Goal: Task Accomplishment & Management: Manage account settings

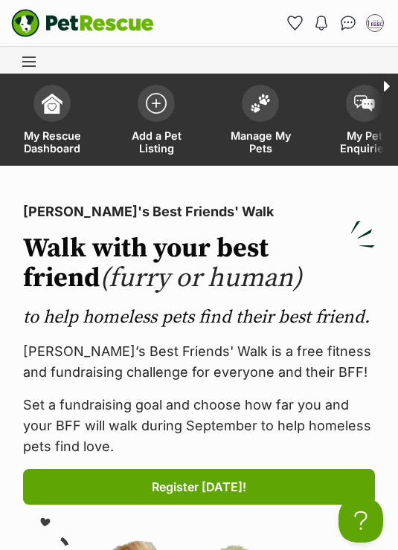
click at [268, 102] on img at bounding box center [260, 103] width 21 height 19
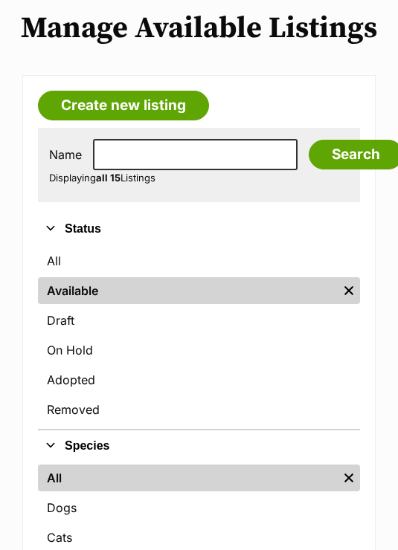
scroll to position [175, 0]
click at [87, 350] on link "On Hold" at bounding box center [199, 350] width 322 height 27
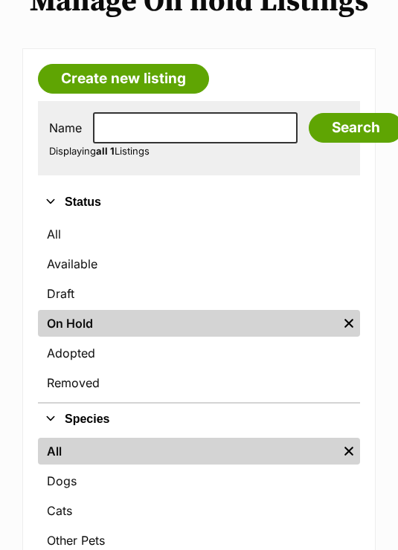
scroll to position [189, 0]
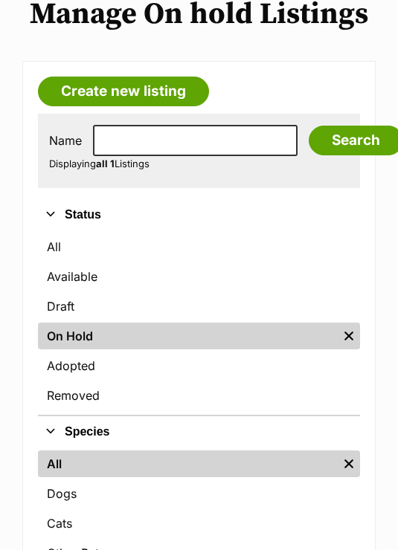
click at [86, 277] on link "Available" at bounding box center [199, 276] width 322 height 27
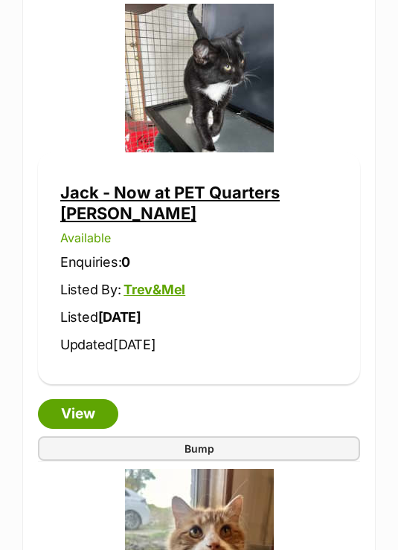
scroll to position [3460, 0]
click at [91, 400] on link "View" at bounding box center [78, 415] width 80 height 30
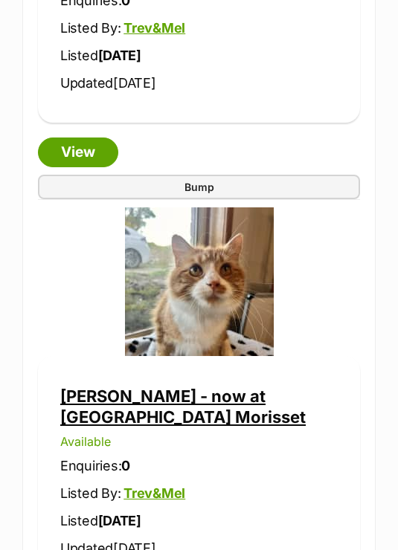
scroll to position [3719, 0]
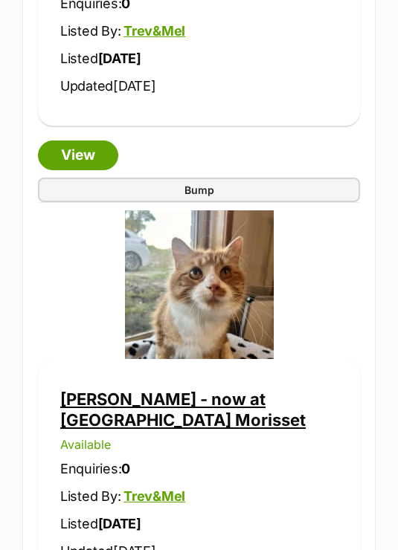
click at [103, 389] on link "[PERSON_NAME] - now at [GEOGRAPHIC_DATA] Morisset" at bounding box center [182, 409] width 245 height 40
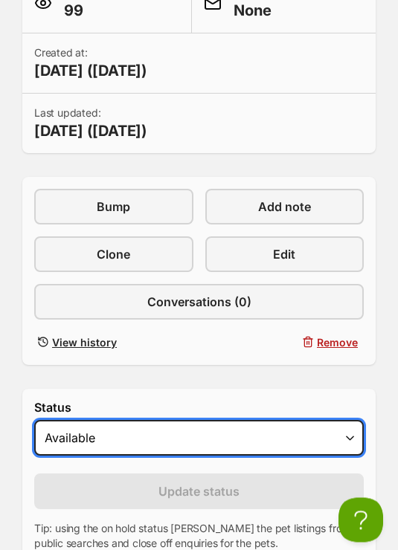
click at [131, 443] on select "Draft Available On hold Adopted" at bounding box center [198, 439] width 329 height 36
select select "rehomed"
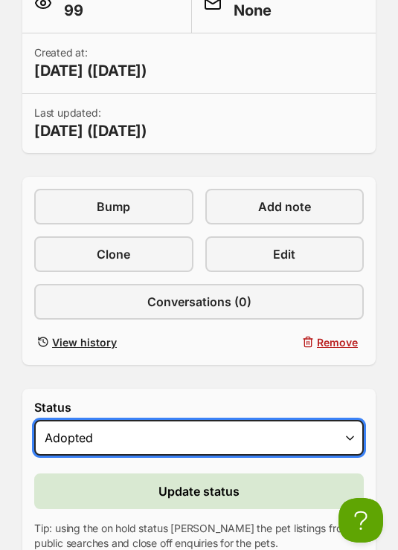
scroll to position [0, 0]
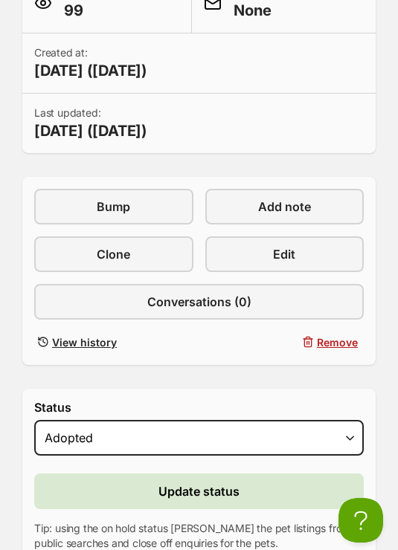
click at [195, 493] on span "Update status" at bounding box center [198, 491] width 81 height 18
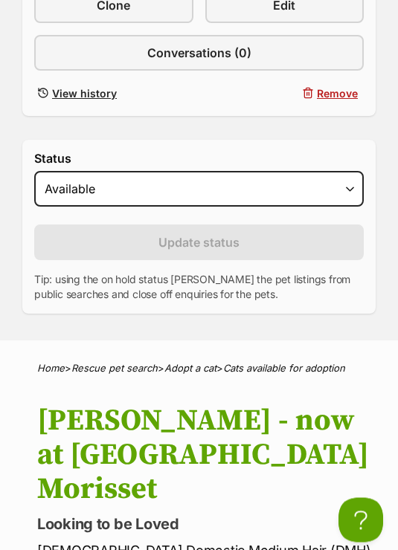
scroll to position [679, 0]
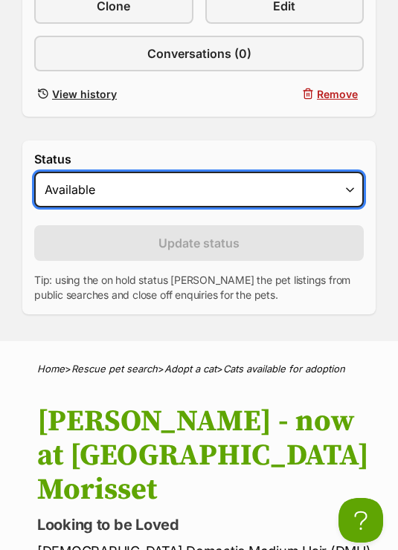
click at [213, 186] on select "Draft Available On hold Adopted" at bounding box center [198, 190] width 329 height 36
select select "rehomed"
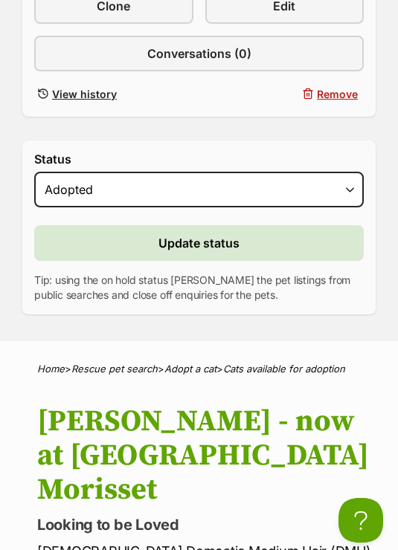
click at [233, 234] on span "Update status" at bounding box center [198, 243] width 81 height 18
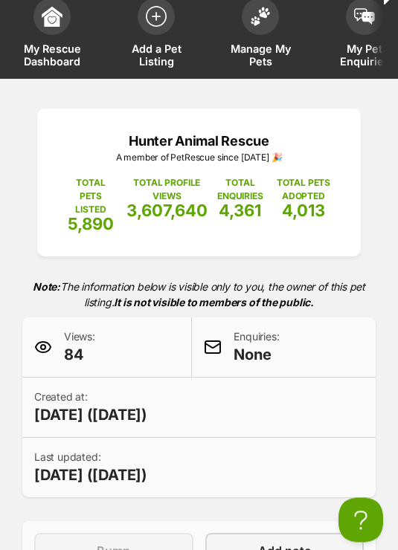
scroll to position [85, 0]
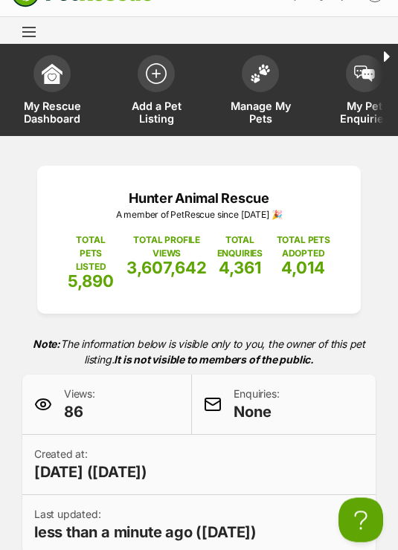
scroll to position [27, 0]
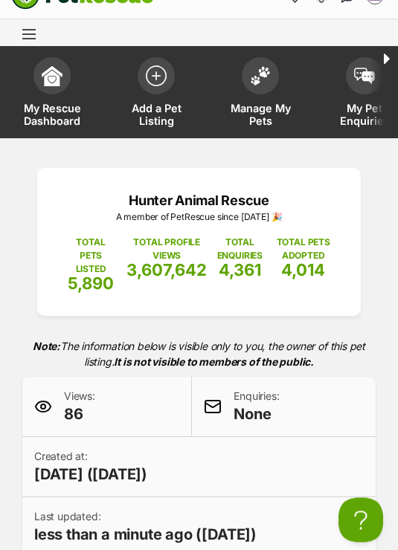
click at [286, 74] on link "Manage My Pets" at bounding box center [260, 95] width 104 height 88
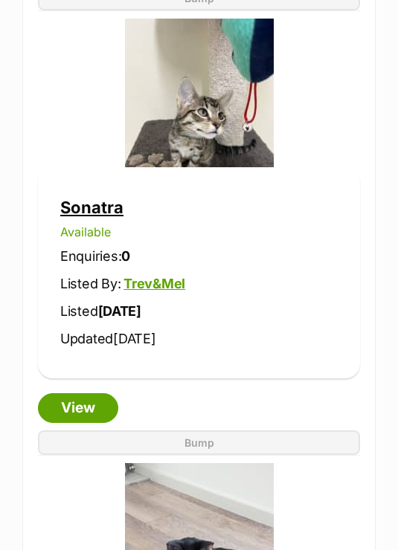
scroll to position [5264, 0]
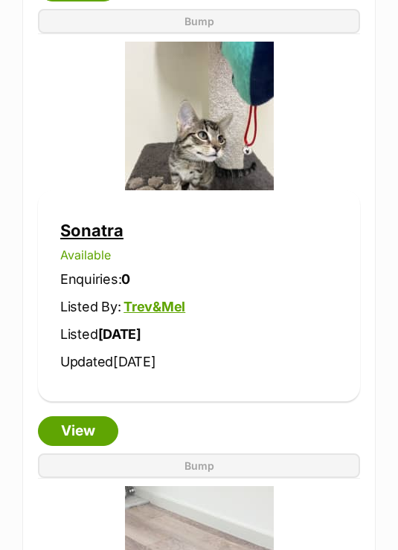
click at [88, 416] on link "View" at bounding box center [78, 431] width 80 height 30
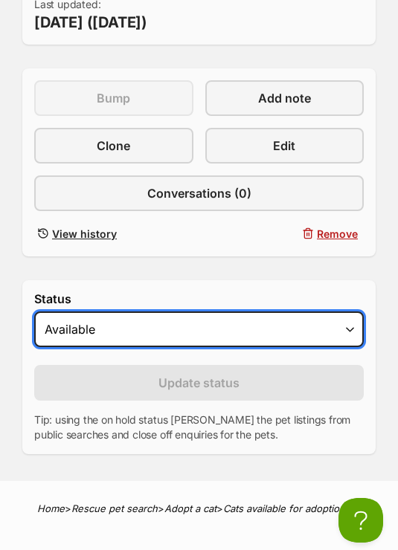
click at [124, 317] on select "Draft Available On hold Adopted" at bounding box center [198, 329] width 329 height 36
select select "on_hold"
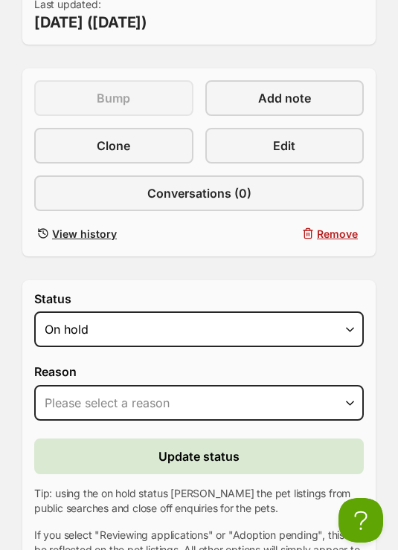
click at [271, 438] on button "Update status" at bounding box center [198, 456] width 329 height 36
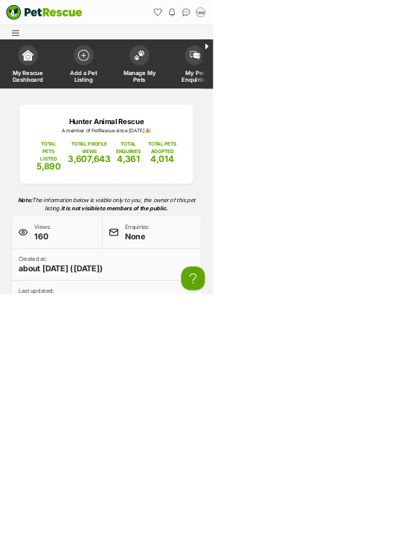
click at [261, 112] on img at bounding box center [260, 103] width 21 height 19
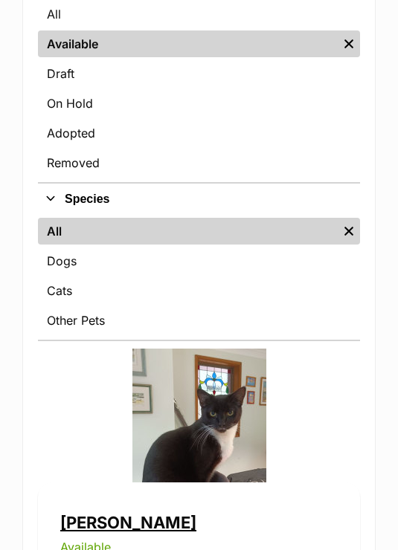
click at [52, 286] on link "Cats" at bounding box center [199, 290] width 322 height 27
click at [55, 247] on link "Dogs" at bounding box center [199, 260] width 322 height 27
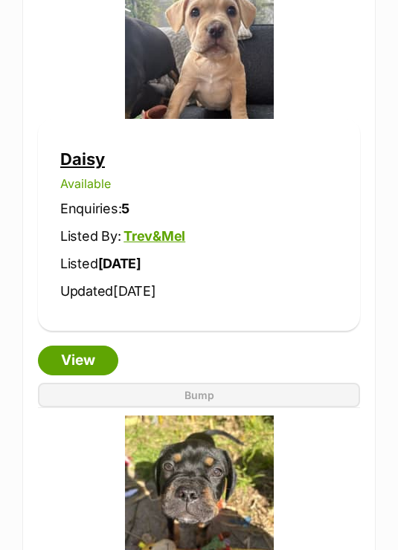
scroll to position [799, 0]
click at [68, 355] on link "View" at bounding box center [78, 361] width 80 height 30
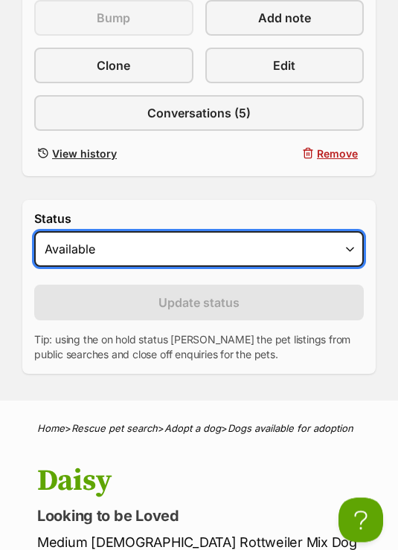
click at [62, 233] on select "Draft - not available as listing has enquires Available On hold Adopted" at bounding box center [198, 250] width 329 height 36
select select "on_hold"
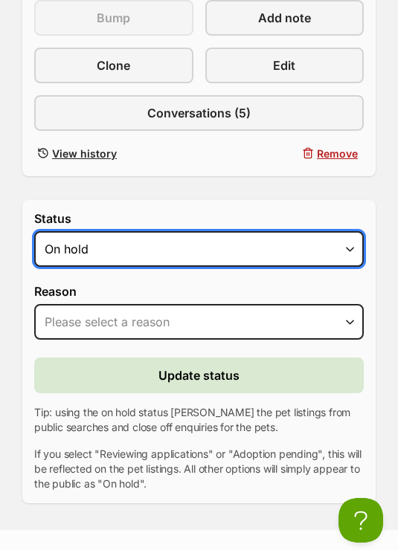
scroll to position [0, 0]
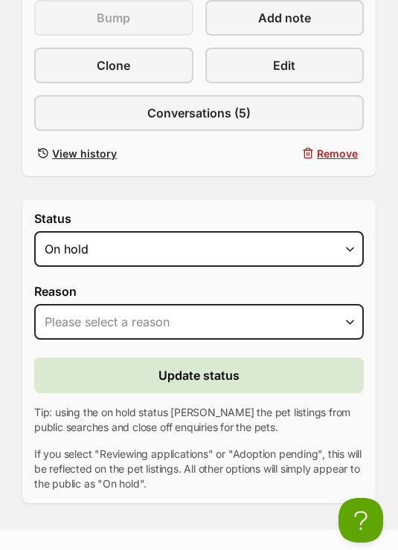
click at [119, 363] on button "Update status" at bounding box center [198, 375] width 329 height 36
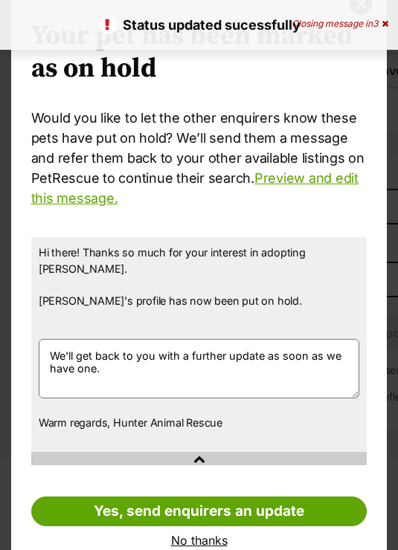
scroll to position [58, 0]
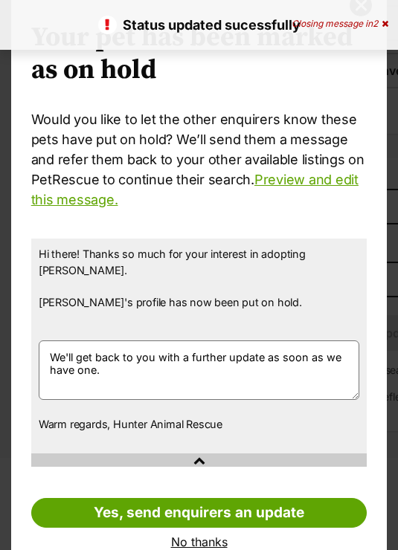
click at [133, 498] on link "Yes, send enquirers an update" at bounding box center [199, 513] width 336 height 30
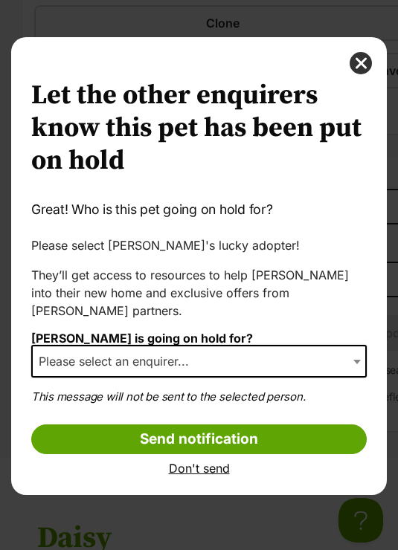
click at [82, 360] on span "Please select an enquirer..." at bounding box center [118, 361] width 171 height 21
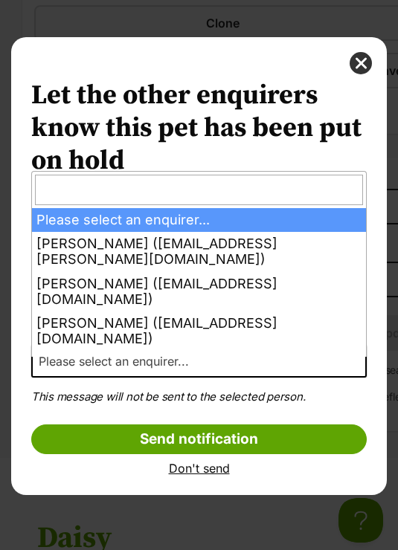
click at [359, 64] on button "close" at bounding box center [360, 63] width 22 height 22
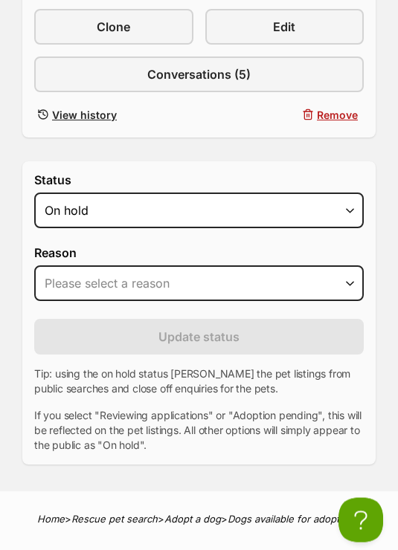
scroll to position [658, 0]
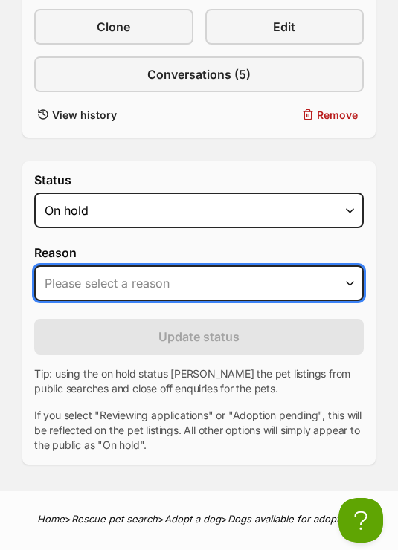
click at [67, 267] on select "Please select a reason Medical reasons Reviewing applications Adoption pending …" at bounding box center [198, 283] width 329 height 36
select select "reviewing_applications"
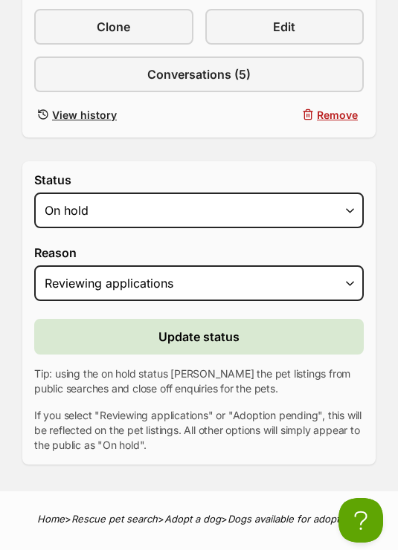
click at [182, 328] on span "Update status" at bounding box center [198, 337] width 81 height 18
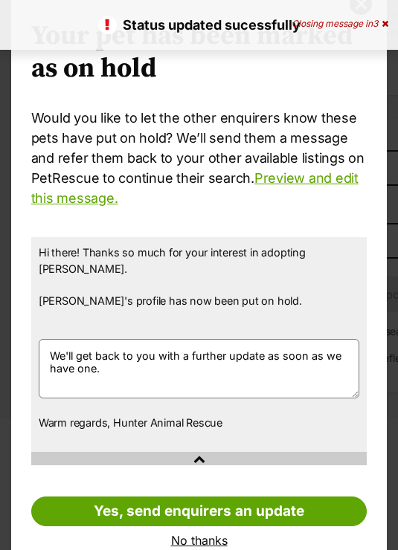
scroll to position [58, 0]
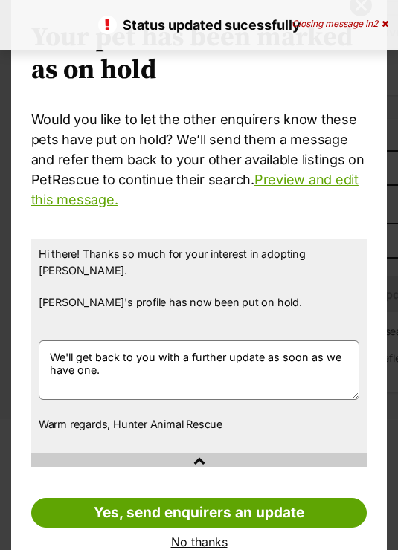
click at [189, 535] on link "No thanks" at bounding box center [199, 541] width 336 height 13
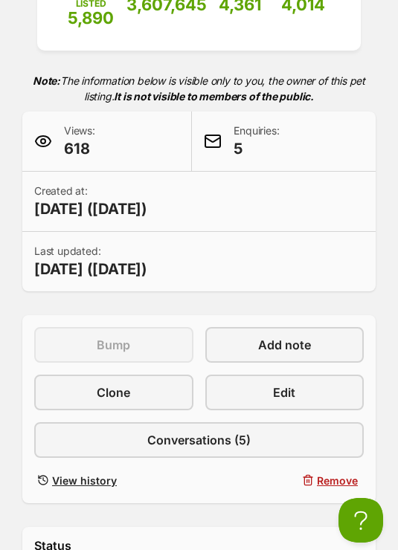
scroll to position [292, 0]
click at [251, 139] on span "5" at bounding box center [255, 149] width 45 height 21
click at [222, 134] on div "Enquiries: 5" at bounding box center [284, 142] width 184 height 60
click at [210, 133] on span at bounding box center [213, 142] width 18 height 18
click at [241, 139] on span "5" at bounding box center [255, 149] width 45 height 21
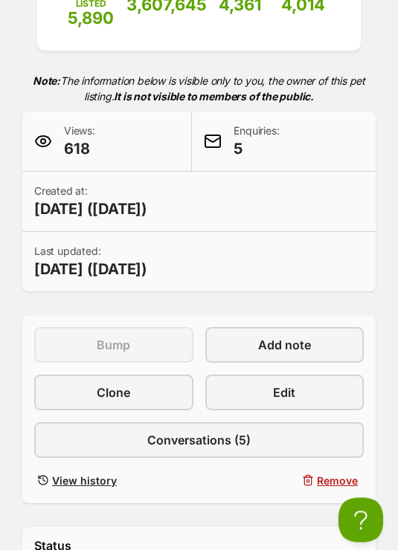
click at [157, 432] on span "Conversations (5)" at bounding box center [198, 441] width 103 height 18
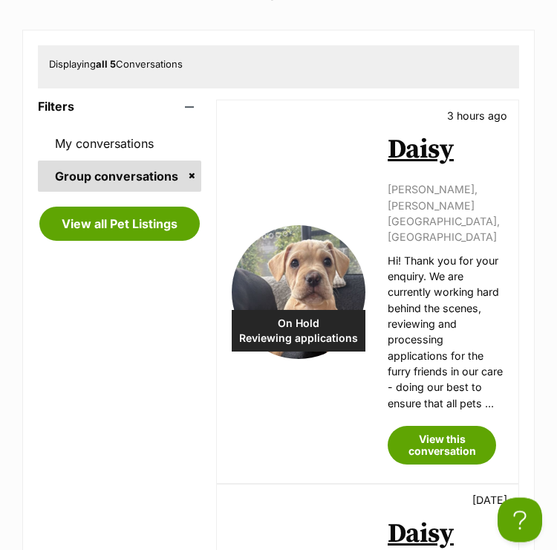
scroll to position [273, 0]
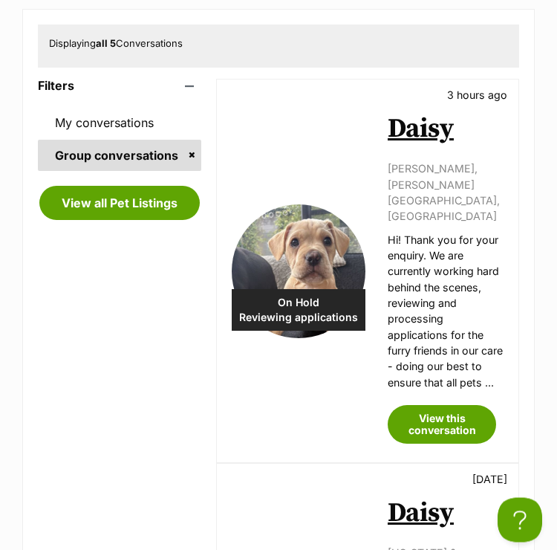
click at [397, 406] on link "View this conversation" at bounding box center [442, 425] width 108 height 39
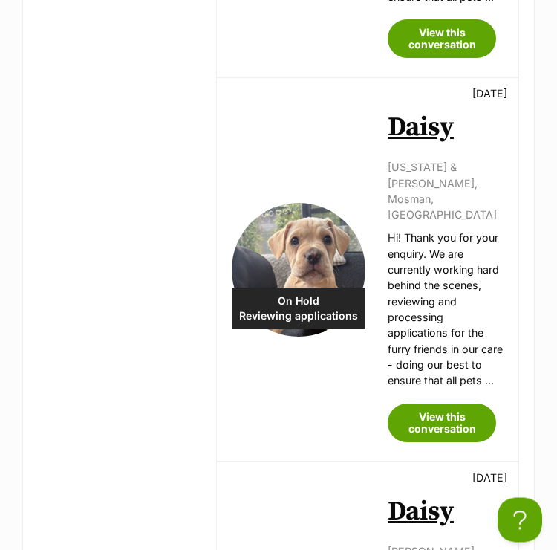
scroll to position [661, 0]
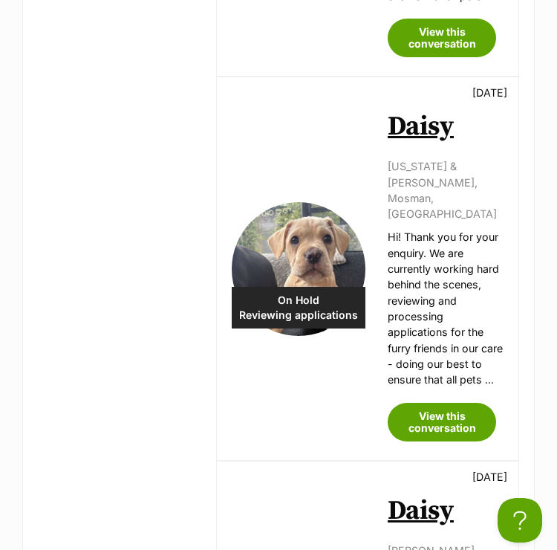
click at [397, 403] on link "View this conversation" at bounding box center [442, 422] width 108 height 39
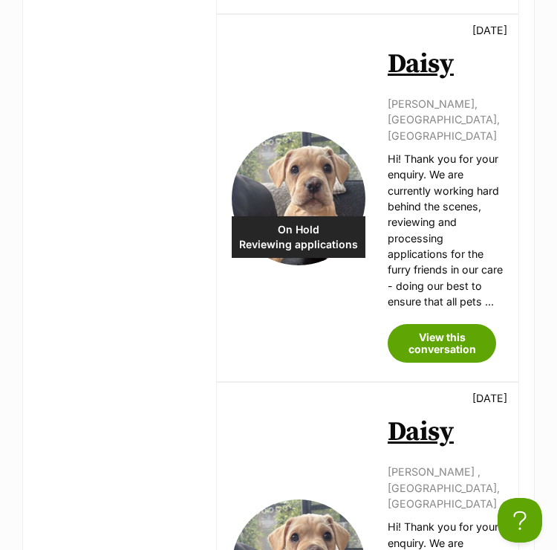
scroll to position [1109, 0]
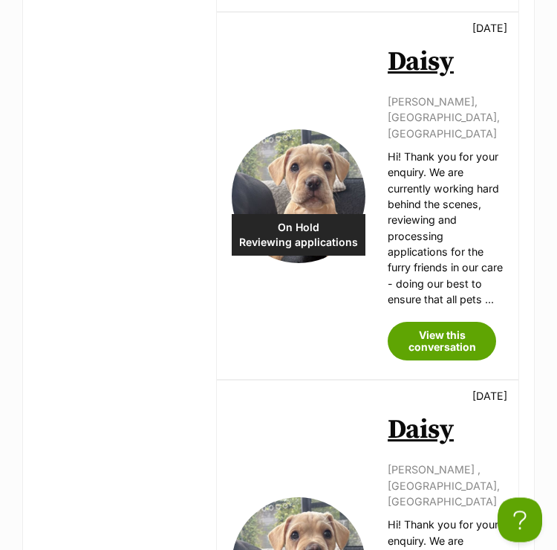
click at [397, 323] on link "View this conversation" at bounding box center [442, 342] width 108 height 39
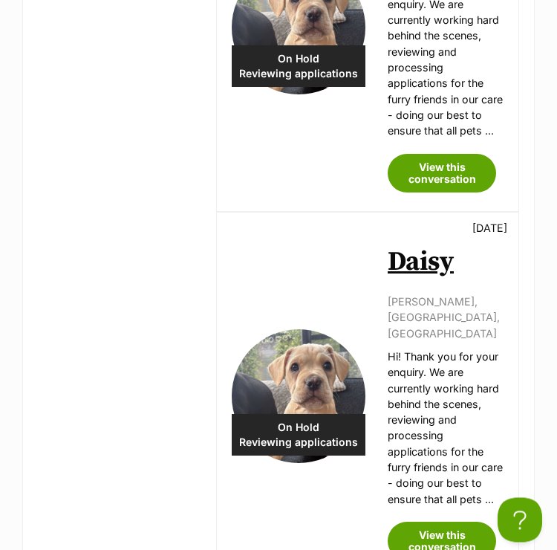
scroll to position [1662, 0]
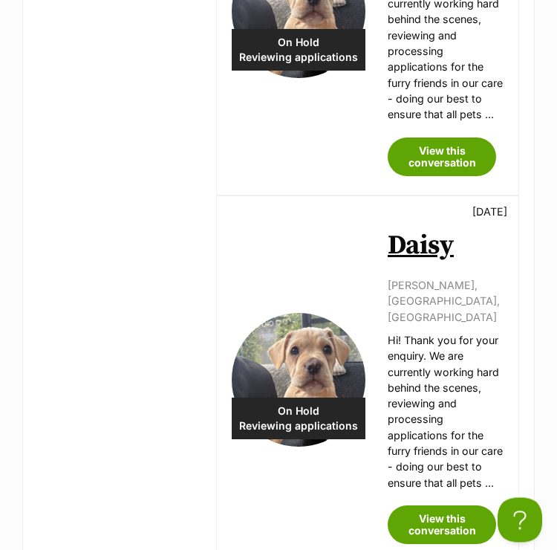
click at [397, 506] on link "View this conversation" at bounding box center [442, 525] width 108 height 39
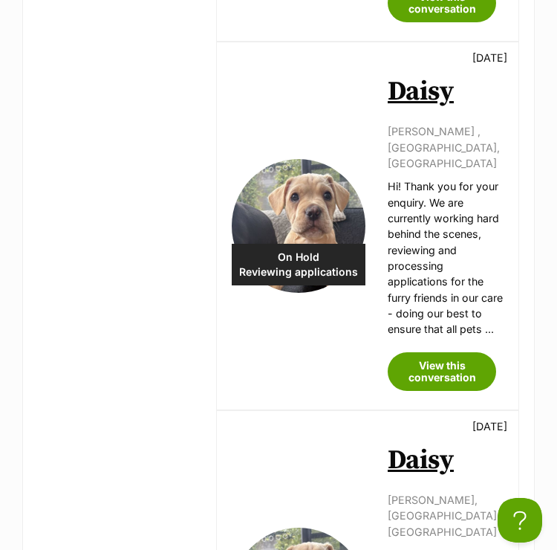
scroll to position [1403, 0]
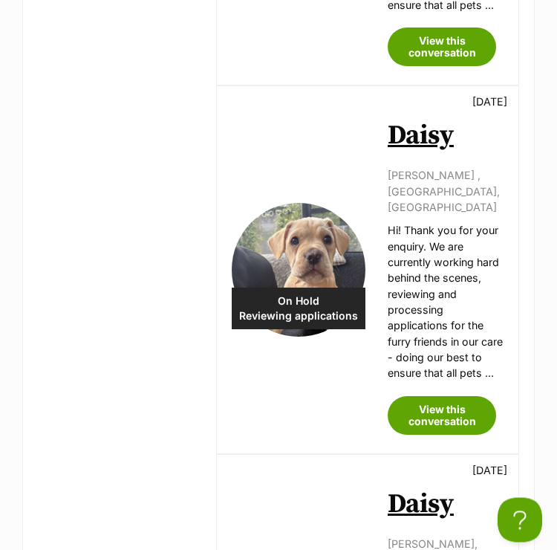
click at [397, 397] on link "View this conversation" at bounding box center [442, 416] width 108 height 39
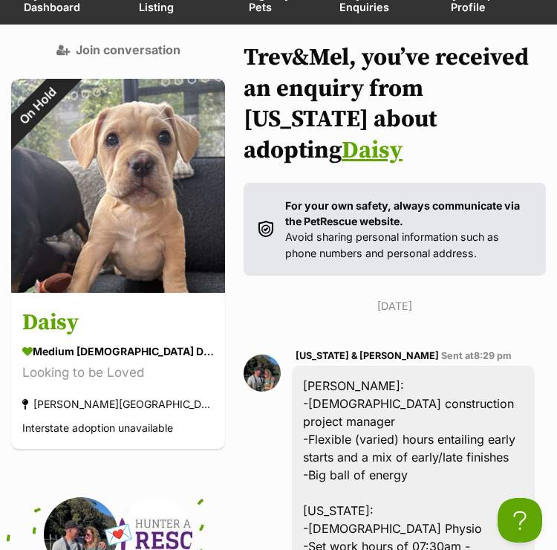
scroll to position [126, 0]
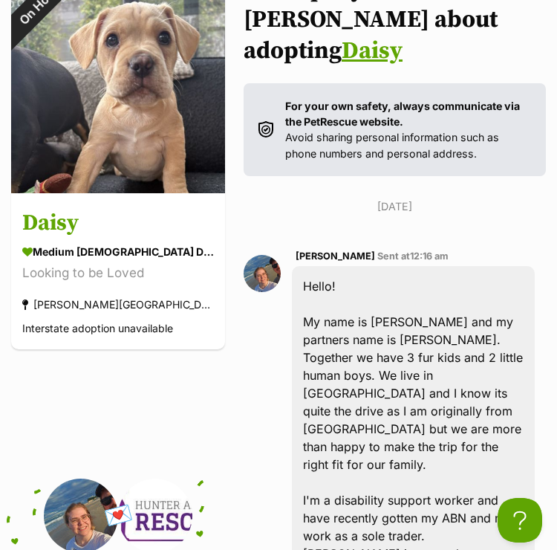
scroll to position [240, 0]
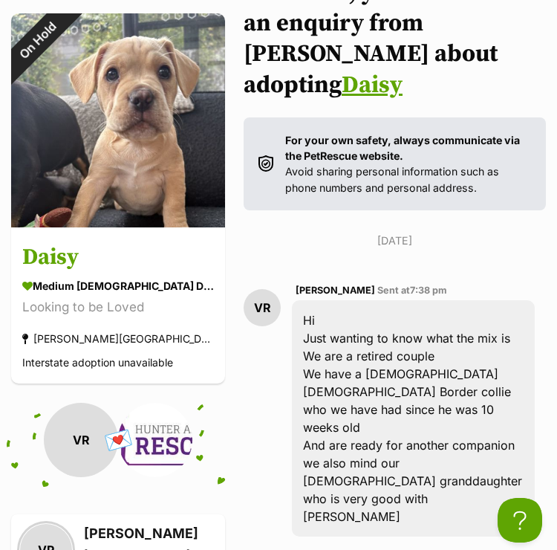
scroll to position [192, 0]
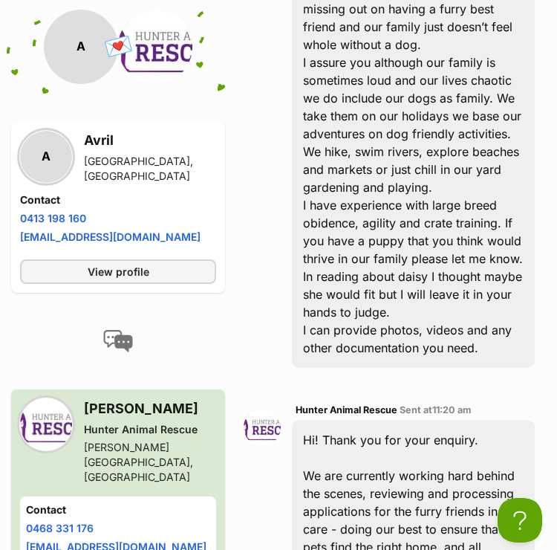
scroll to position [748, 0]
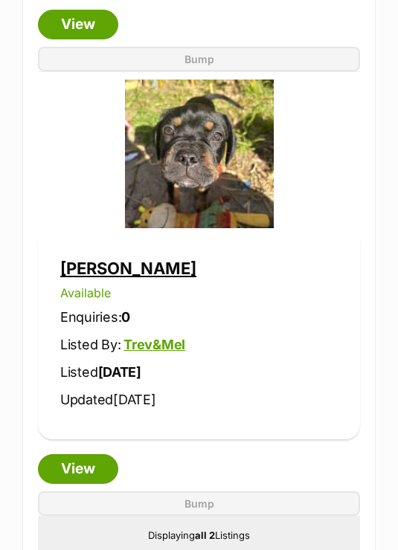
scroll to position [1137, 0]
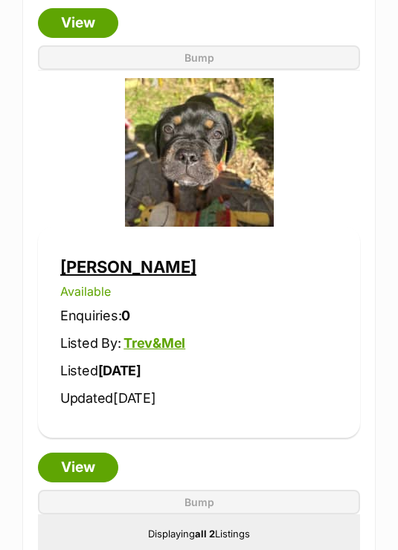
click at [76, 462] on link "View" at bounding box center [78, 468] width 80 height 30
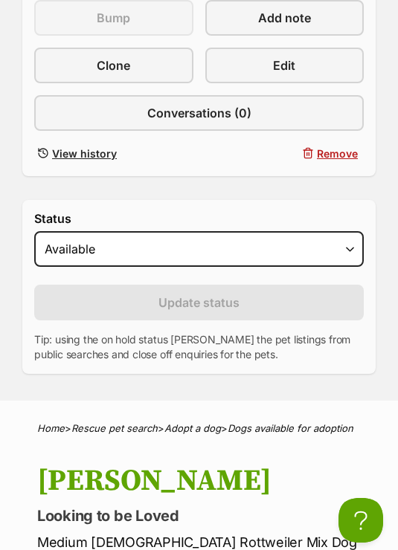
scroll to position [586, 0]
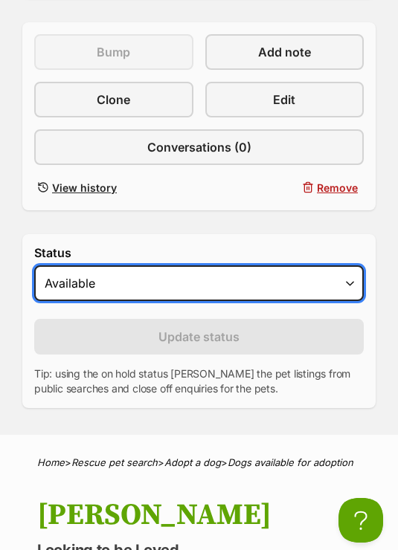
click at [62, 271] on select "Draft Available On hold Adopted" at bounding box center [198, 283] width 329 height 36
select select "on_hold"
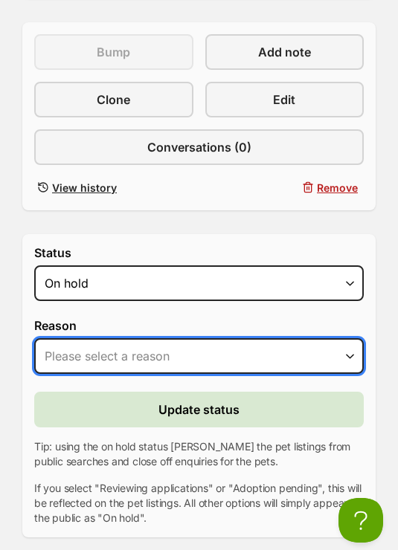
click at [77, 343] on select "Please select a reason Medical reasons Reviewing applications Adoption pending …" at bounding box center [198, 356] width 329 height 36
select select "reviewing_applications"
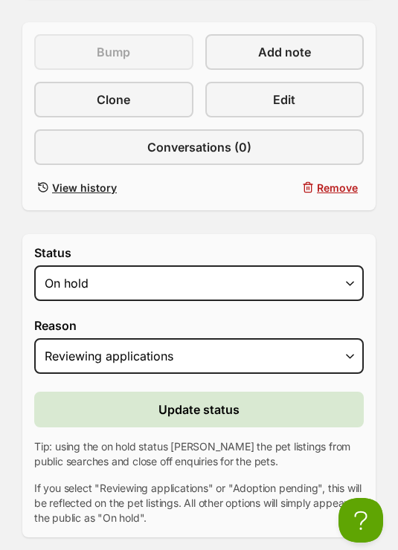
click at [178, 404] on span "Update status" at bounding box center [198, 410] width 81 height 18
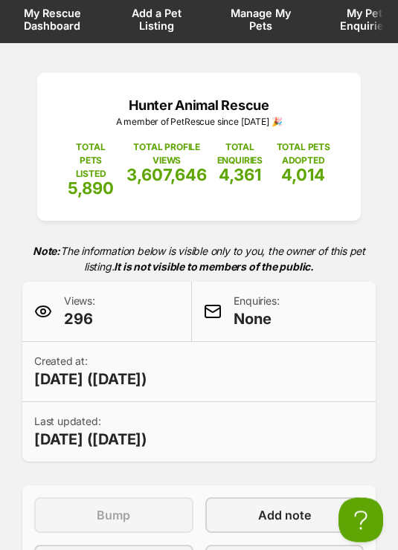
scroll to position [114, 0]
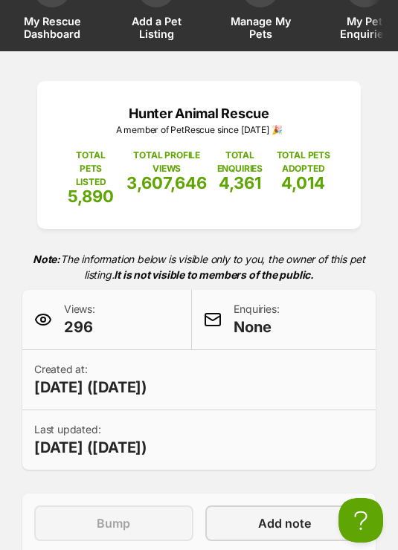
click at [256, 28] on span "Manage My Pets" at bounding box center [260, 27] width 67 height 25
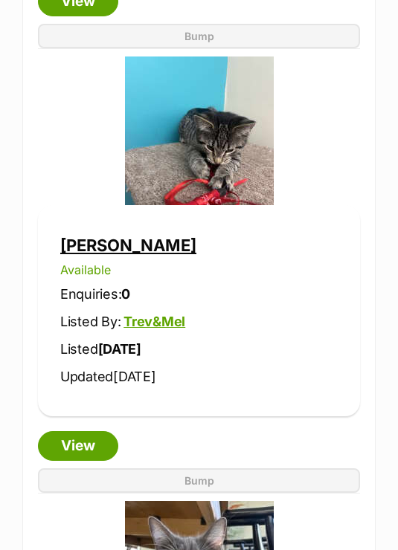
scroll to position [1143, 0]
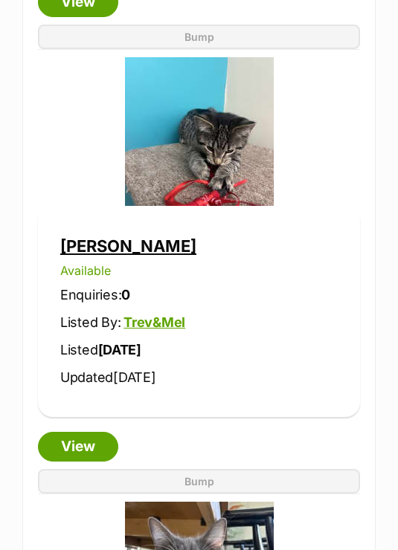
click at [69, 437] on link "View" at bounding box center [78, 447] width 80 height 30
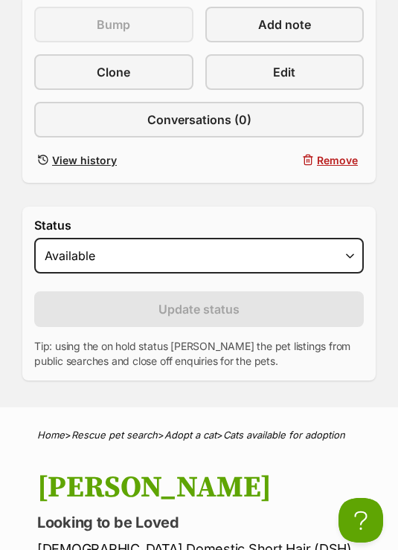
scroll to position [590, 0]
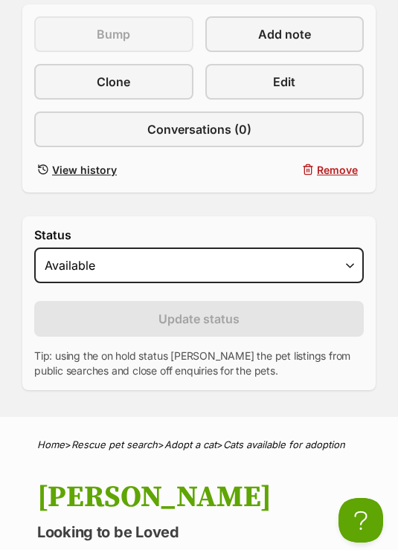
click at [259, 74] on link "Edit" at bounding box center [284, 82] width 159 height 36
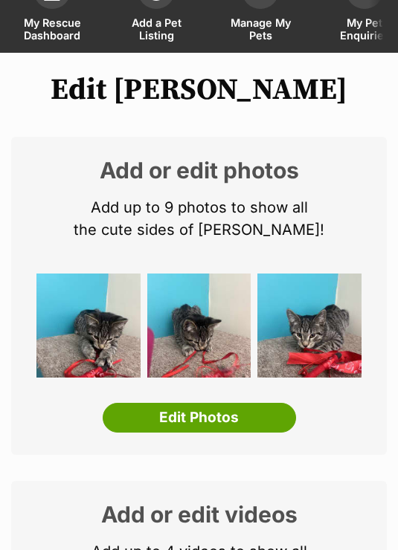
scroll to position [185, 0]
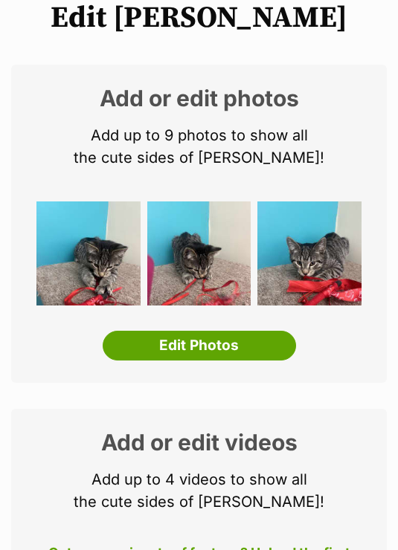
click at [58, 359] on div "Add or edit photos Add up to 9 photos to show all the cute sides of [PERSON_NAM…" at bounding box center [198, 224] width 375 height 318
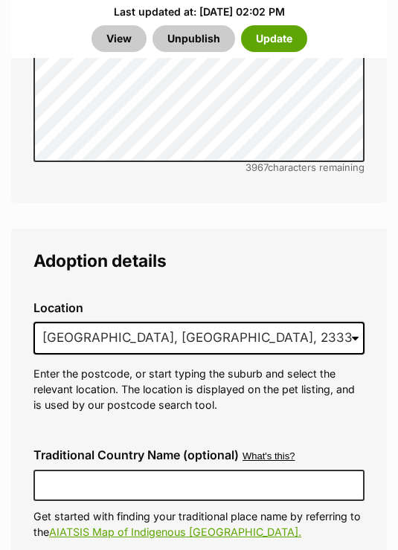
scroll to position [4501, 0]
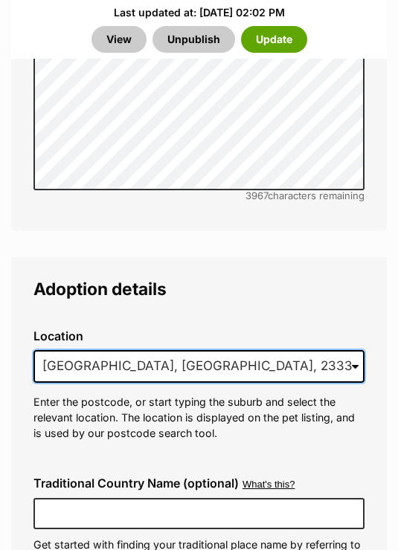
click at [169, 350] on input "Gungal, NSW, 2333" at bounding box center [198, 366] width 331 height 33
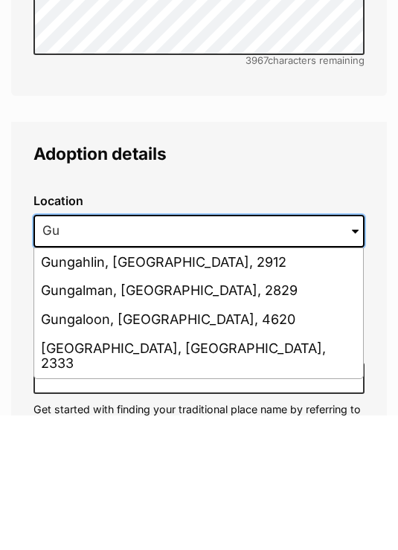
type input "G"
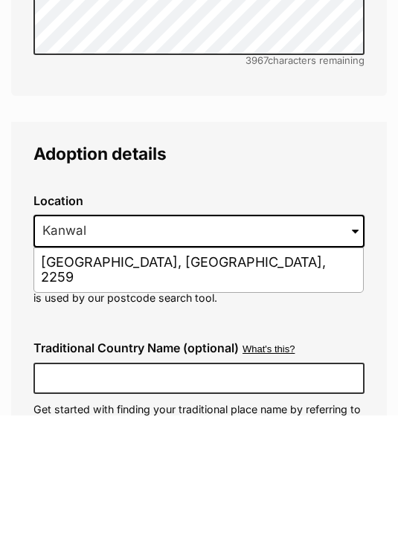
click at [65, 383] on li "Kanwal, New South Wales, 2259" at bounding box center [198, 405] width 328 height 44
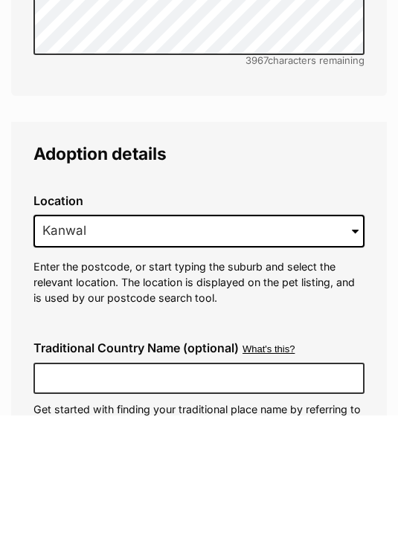
type input "Kanwal, New South Wales, 2259"
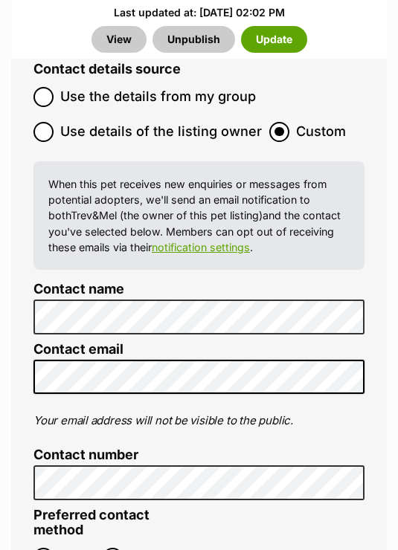
scroll to position [7326, 0]
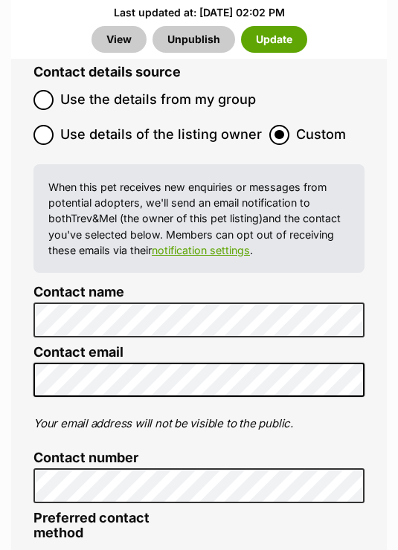
click at [282, 42] on button "Update" at bounding box center [274, 39] width 66 height 27
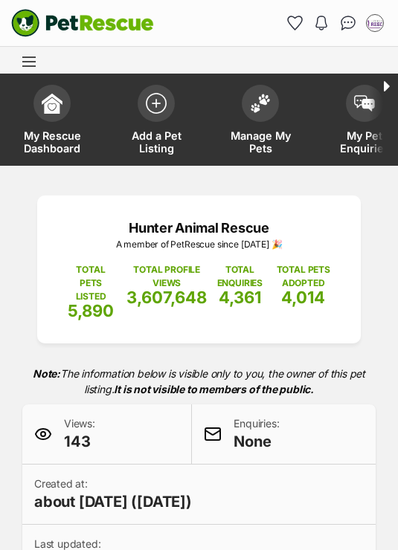
scroll to position [590, 0]
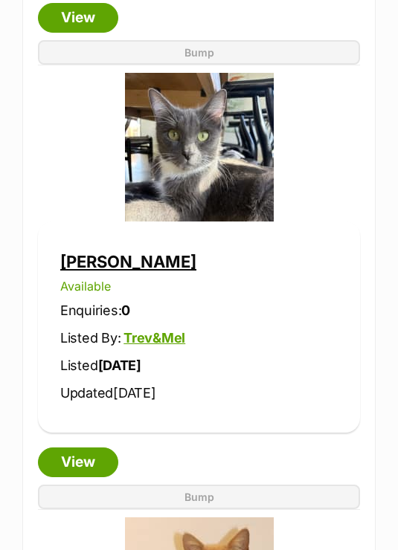
scroll to position [1571, 0]
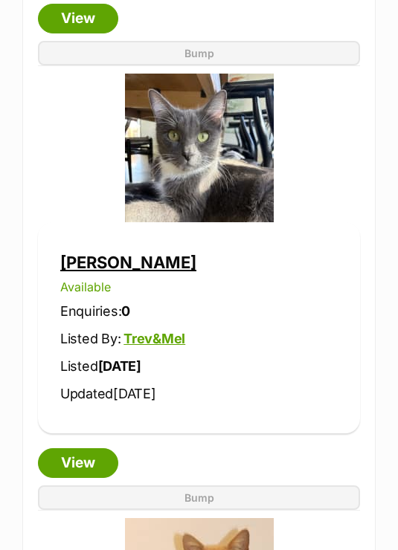
click at [73, 457] on link "View" at bounding box center [78, 463] width 80 height 30
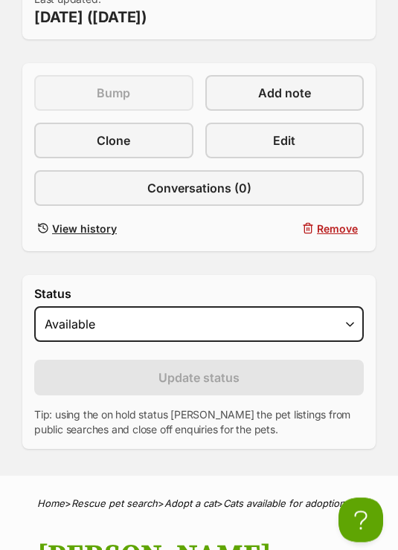
scroll to position [550, 0]
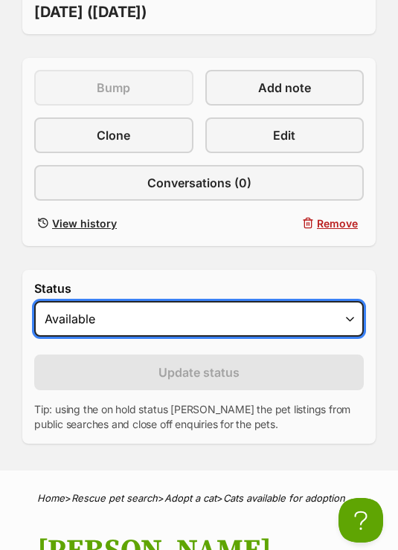
click at [117, 305] on select "Draft Available On hold Adopted" at bounding box center [198, 319] width 329 height 36
select select "on_hold"
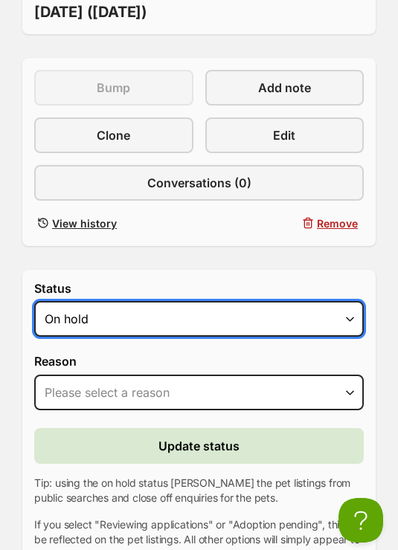
scroll to position [0, 0]
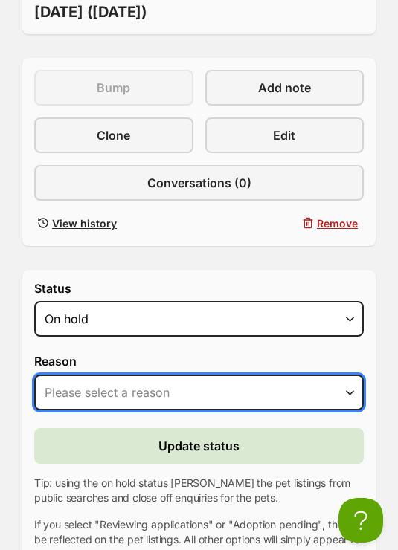
click at [151, 378] on select "Please select a reason Medical reasons Reviewing applications Adoption pending …" at bounding box center [198, 393] width 329 height 36
select select "reviewing_applications"
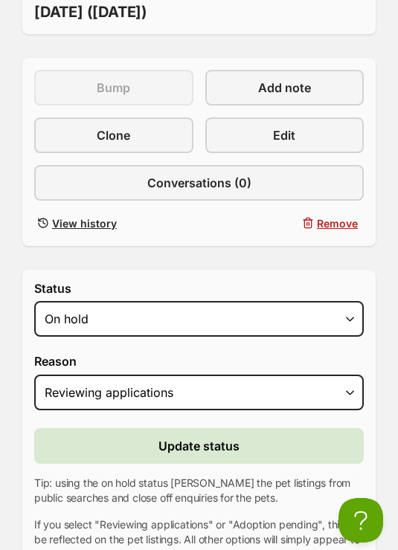
click at [172, 437] on span "Update status" at bounding box center [198, 446] width 81 height 18
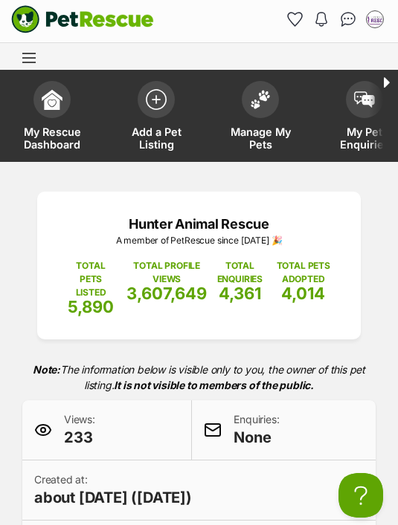
scroll to position [4, 0]
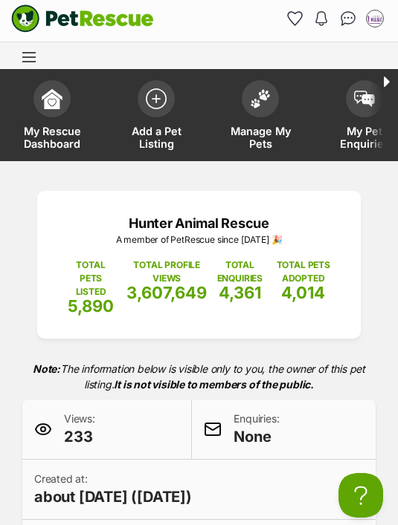
click at [154, 94] on img at bounding box center [156, 98] width 21 height 21
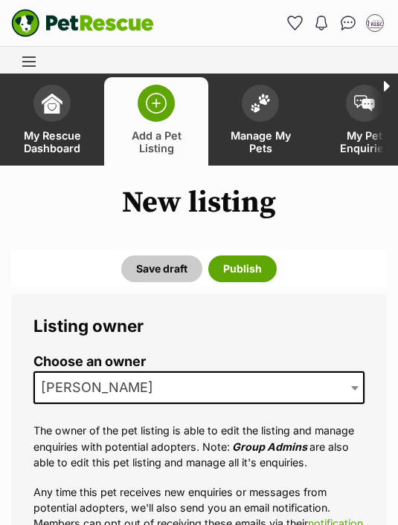
click at [76, 394] on span "[PERSON_NAME]" at bounding box center [101, 388] width 133 height 21
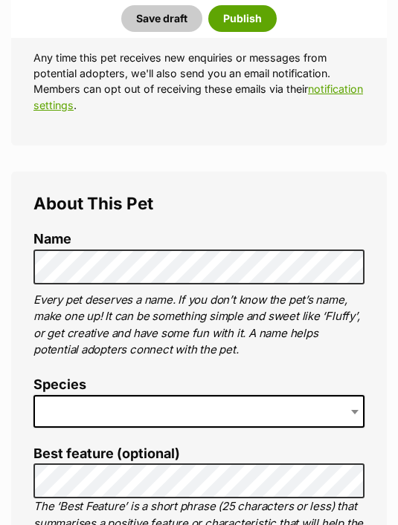
scroll to position [434, 0]
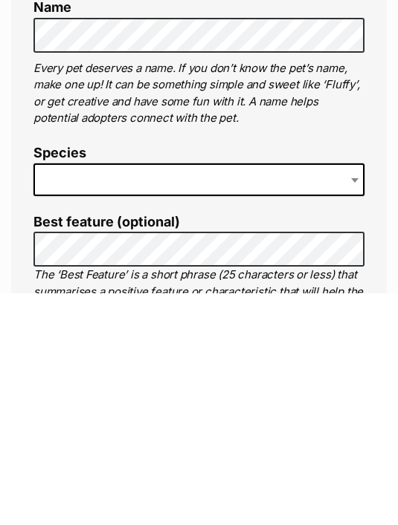
click at [58, 396] on span at bounding box center [198, 412] width 331 height 33
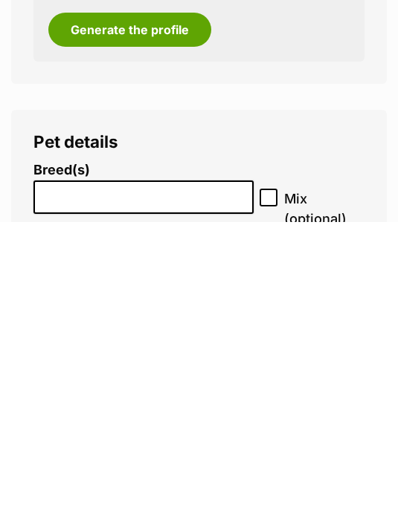
scroll to position [2006, 0]
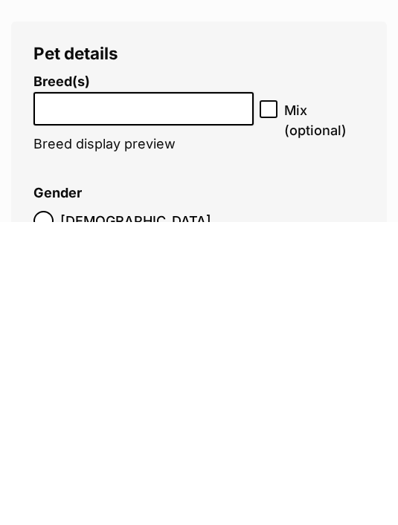
click at [52, 401] on input "search" at bounding box center [144, 409] width 210 height 16
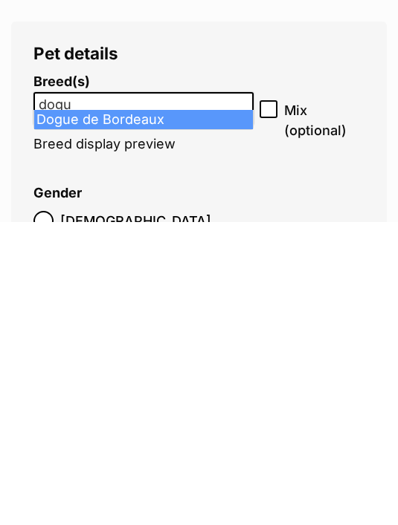
type input "dogu"
select select "252146"
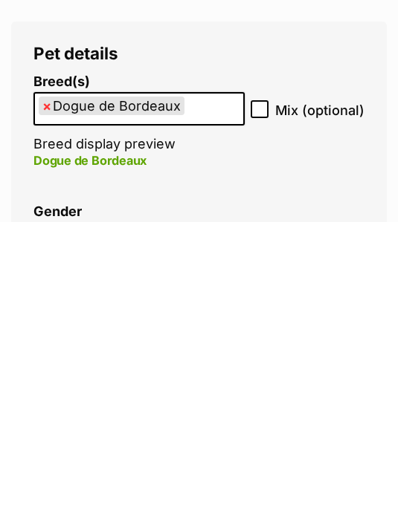
scroll to position [2310, 0]
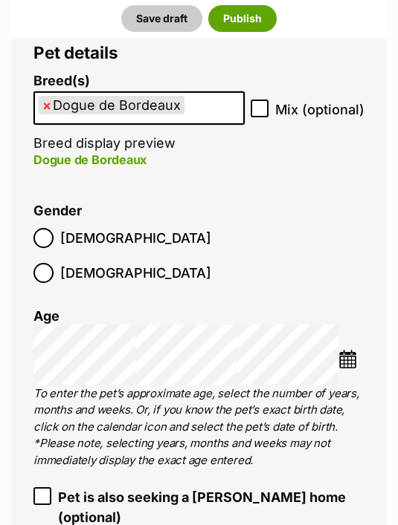
click at [256, 100] on input "Mix (optional)" at bounding box center [259, 109] width 18 height 18
checkbox input "true"
click at [123, 247] on ol "Breed(s) Dogue de Bordeaux Affenpinscher Afghan Hound Airedale Terrier Akita Ak…" at bounding box center [198, 393] width 331 height 638
click at [349, 350] on img at bounding box center [347, 359] width 19 height 19
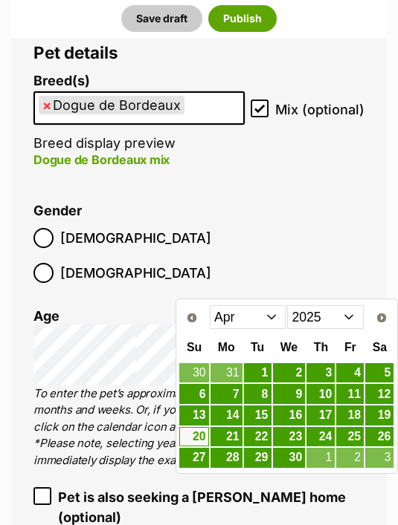
click at [216, 234] on li "Gender Male Female" at bounding box center [198, 248] width 331 height 88
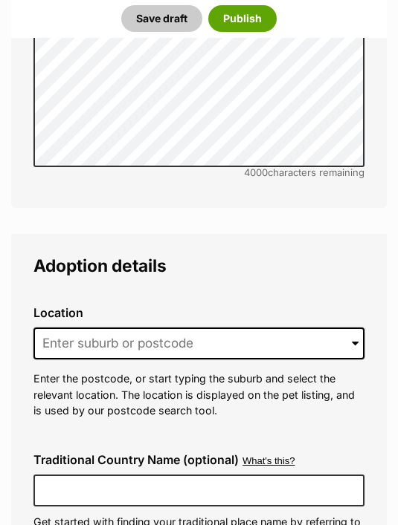
scroll to position [3921, 0]
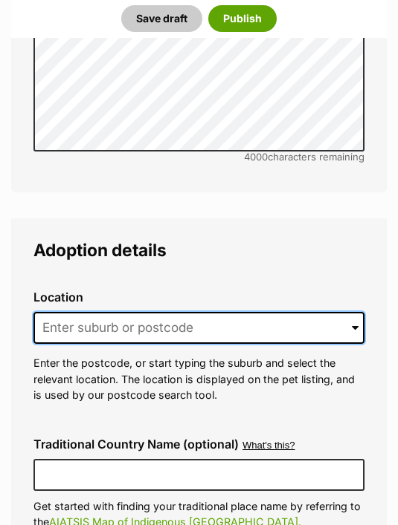
click at [74, 313] on input at bounding box center [198, 329] width 331 height 33
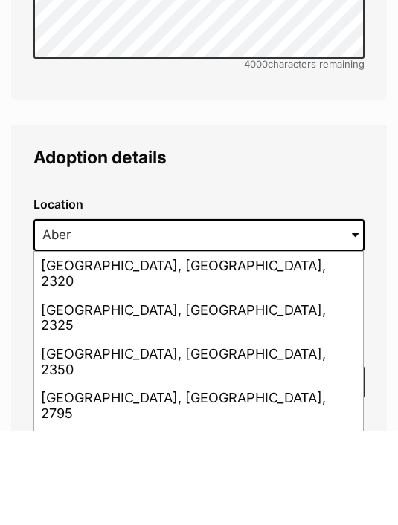
click at [108, 346] on li "Aberglasslyn, New South Wales, 2320" at bounding box center [198, 368] width 328 height 44
type input "Aberglasslyn, New South Wales, 2320"
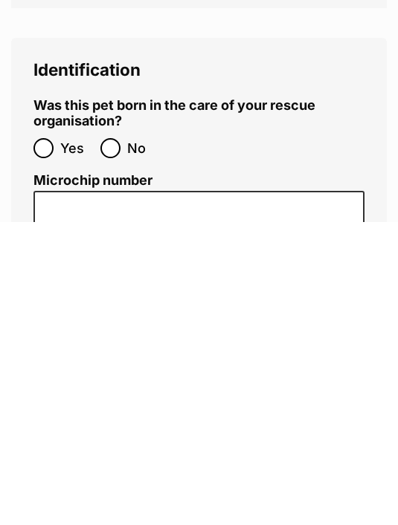
scroll to position [5582, 0]
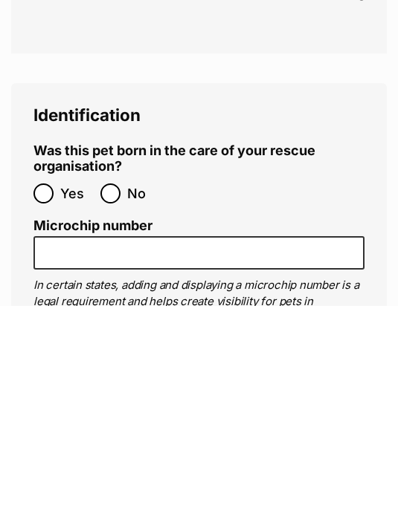
click at [110, 403] on input "No" at bounding box center [110, 413] width 20 height 20
radio input "true"
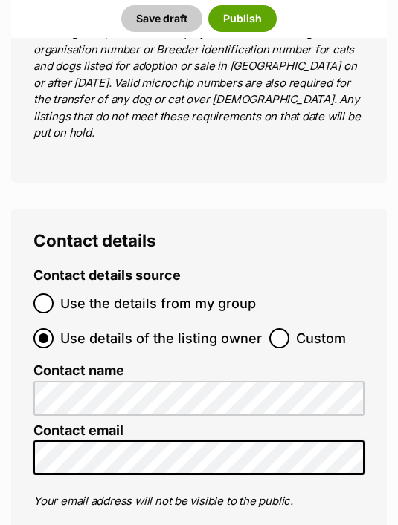
scroll to position [6440, 0]
click at [269, 328] on input "Custom" at bounding box center [279, 338] width 20 height 20
radio input "true"
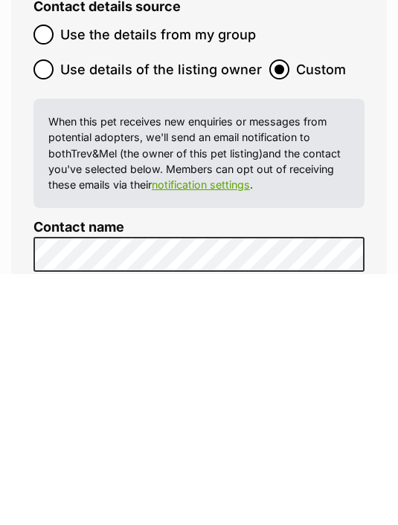
scroll to position [6709, 0]
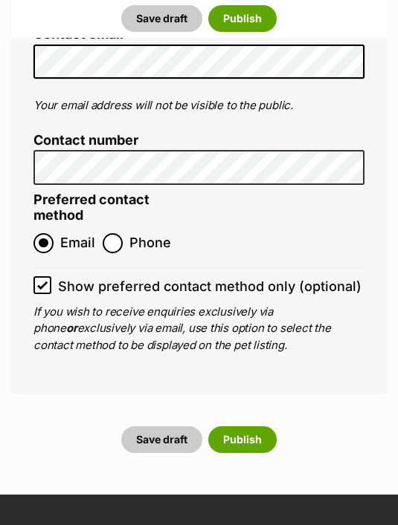
click at [234, 427] on button "Publish" at bounding box center [242, 440] width 68 height 27
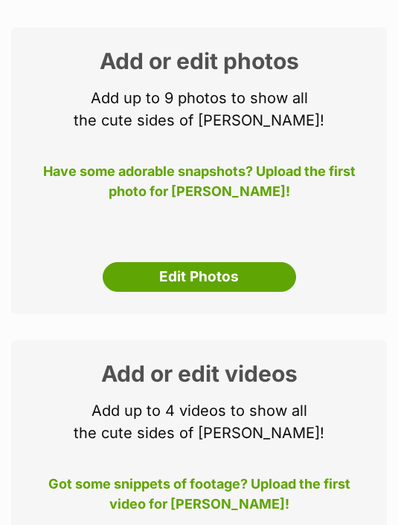
scroll to position [224, 0]
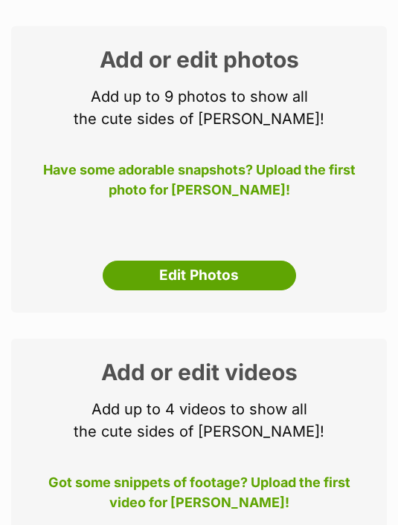
click at [139, 276] on link "Edit Photos" at bounding box center [199, 276] width 193 height 30
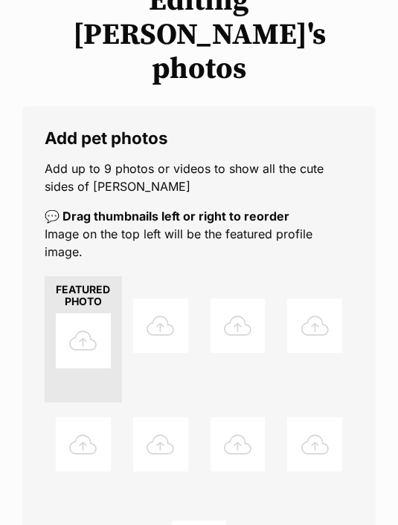
scroll to position [212, 0]
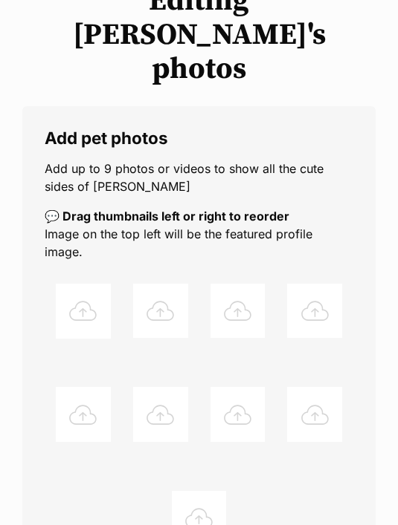
click at [74, 284] on div at bounding box center [83, 311] width 55 height 55
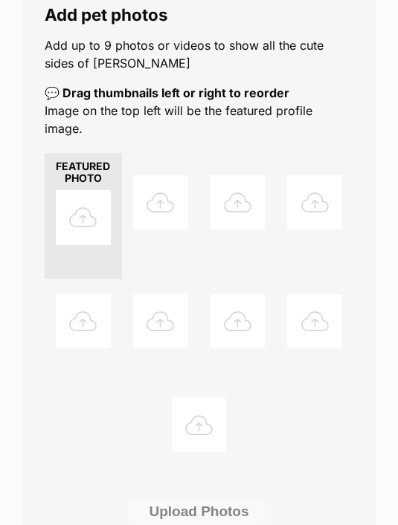
scroll to position [333, 0]
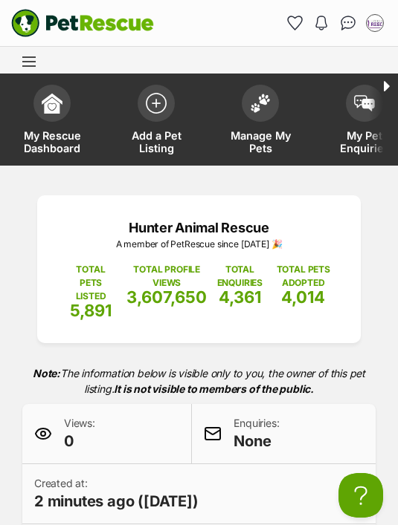
click at [152, 106] on img at bounding box center [156, 103] width 21 height 21
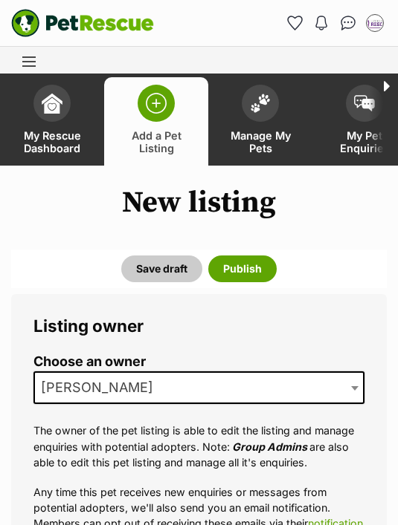
click at [66, 388] on span "[PERSON_NAME]" at bounding box center [101, 388] width 133 height 21
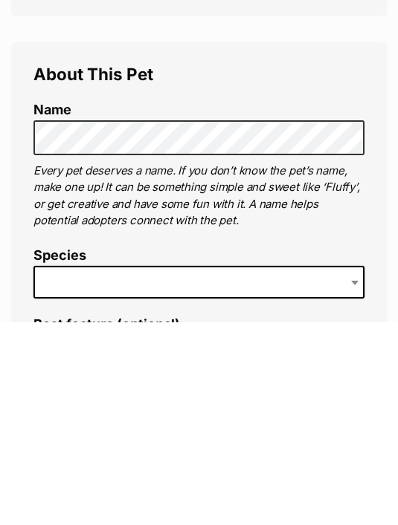
scroll to position [564, 0]
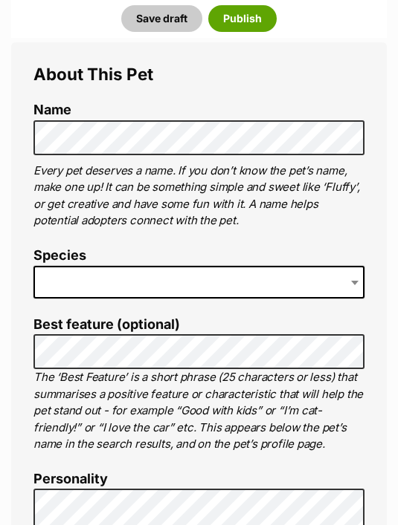
click at [73, 277] on span at bounding box center [198, 282] width 331 height 33
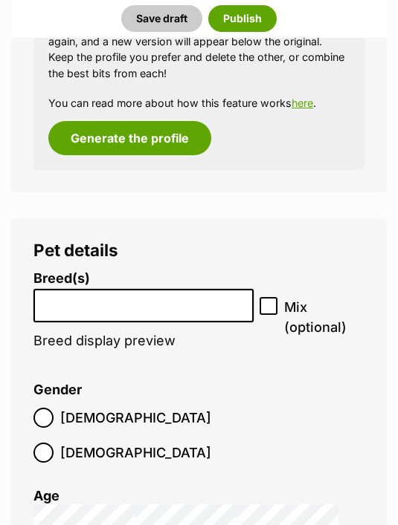
scroll to position [2455, 0]
click at [62, 294] on input "search" at bounding box center [144, 302] width 210 height 16
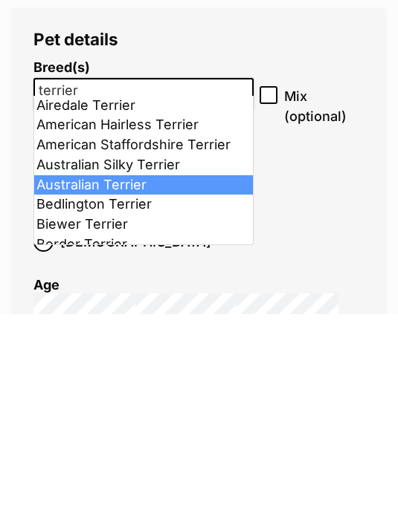
type input "terrier"
select select "131117"
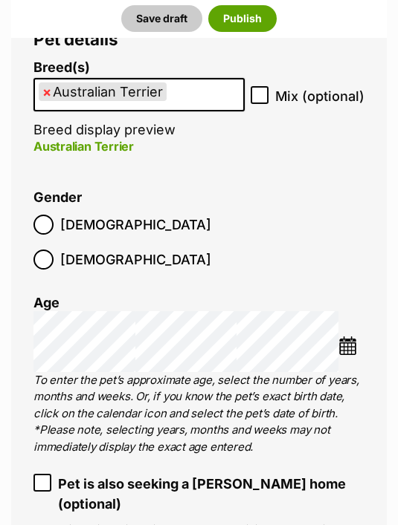
click at [261, 86] on input "Mix (optional)" at bounding box center [259, 95] width 18 height 18
checkbox input "true"
click at [347, 337] on img at bounding box center [347, 346] width 19 height 19
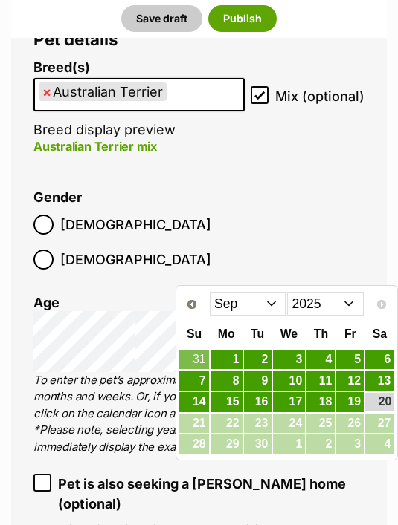
click at [305, 308] on select "2015 2016 2017 2018 2019 2020 2021 2022 2023 2024 2025" at bounding box center [325, 304] width 77 height 24
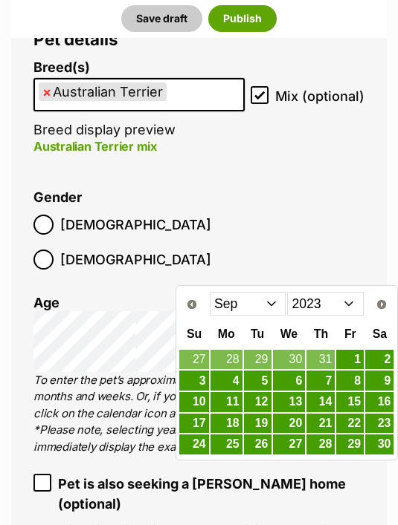
click at [232, 305] on select "Jan Feb Mar Apr May Jun Jul Aug Sep Oct Nov Dec" at bounding box center [248, 304] width 77 height 24
click at [230, 380] on link "4" at bounding box center [226, 381] width 32 height 20
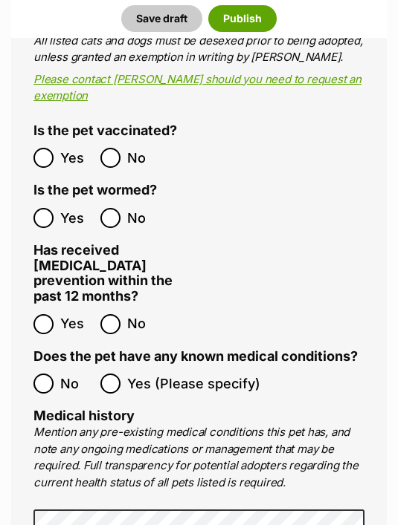
scroll to position [3605, 0]
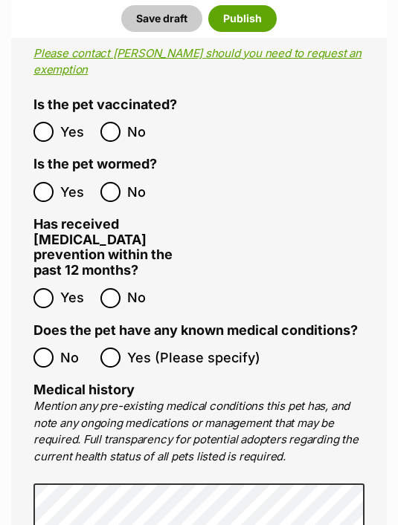
click at [49, 341] on ol "No Yes (Please specify)" at bounding box center [198, 358] width 331 height 35
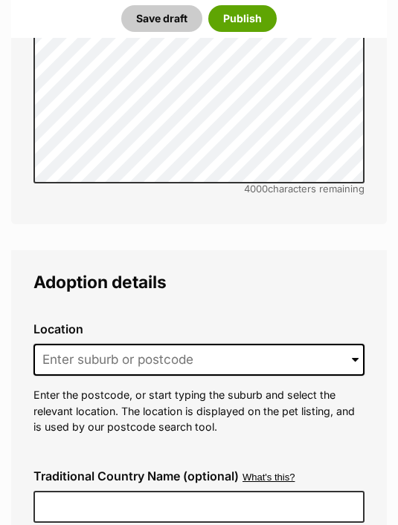
scroll to position [4229, 0]
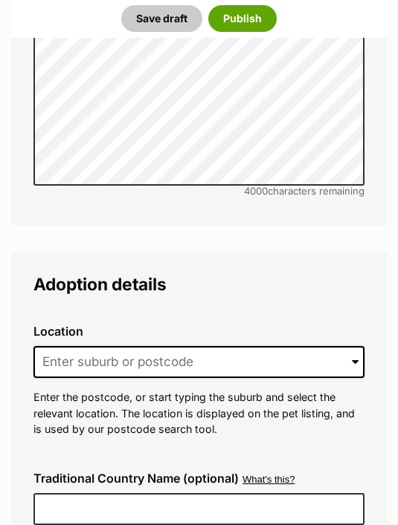
click at [66, 325] on label "Location" at bounding box center [198, 331] width 331 height 13
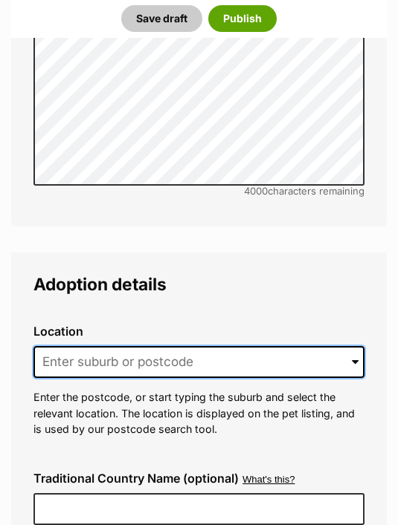
click at [57, 346] on input at bounding box center [198, 362] width 331 height 33
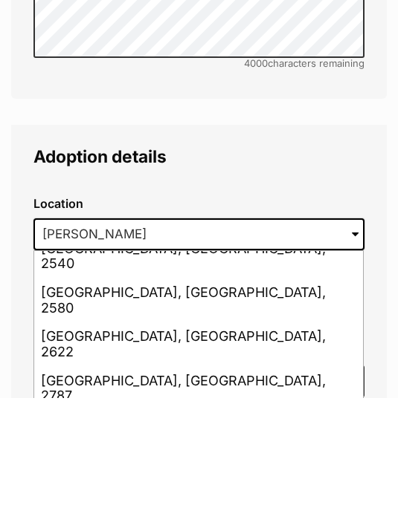
scroll to position [4357, 0]
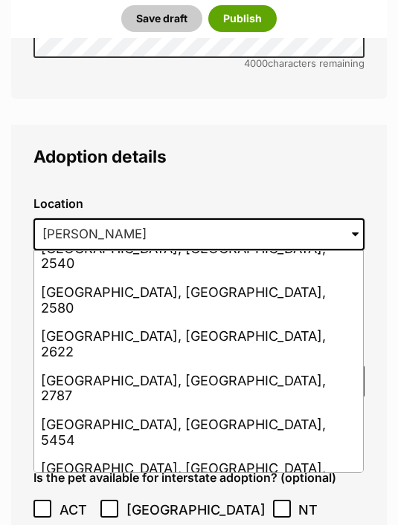
type input "Mayfield, New South Wales, 2304"
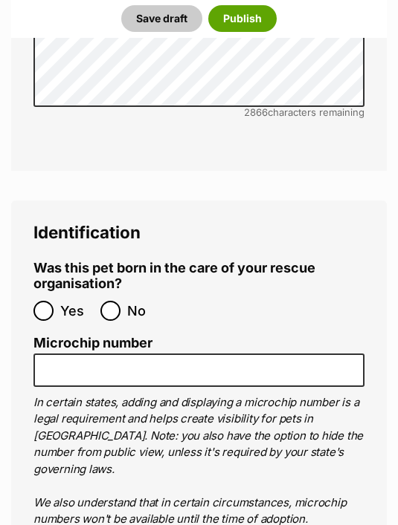
scroll to position [6042, 0]
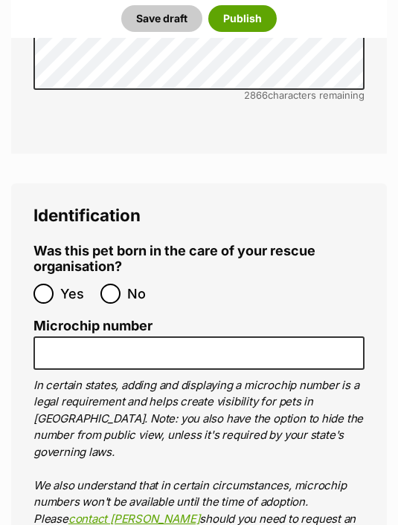
click at [104, 285] on input "No" at bounding box center [110, 295] width 20 height 20
radio input "true"
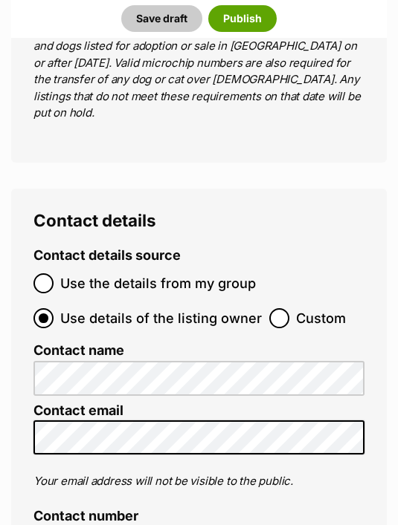
scroll to position [6843, 0]
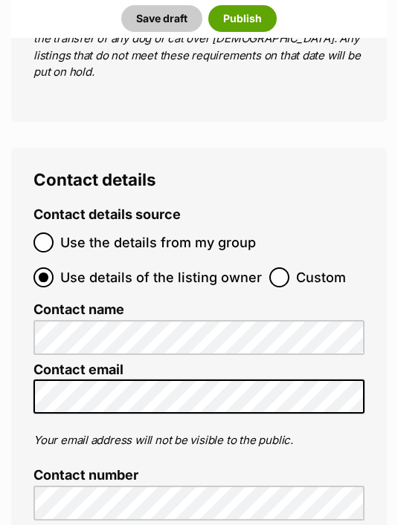
click at [280, 268] on input "Custom" at bounding box center [279, 278] width 20 height 20
radio input "true"
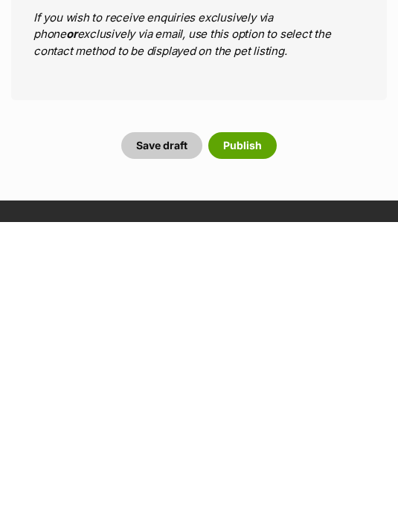
scroll to position [7358, 0]
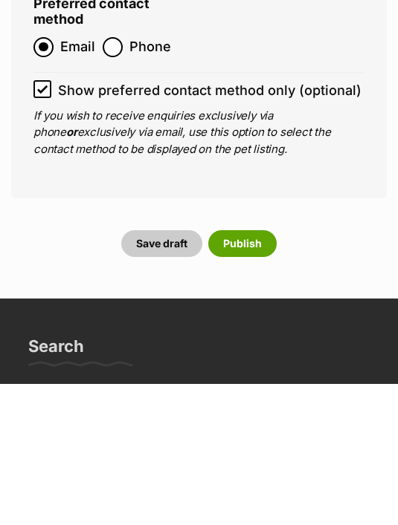
click at [243, 372] on button "Publish" at bounding box center [242, 385] width 68 height 27
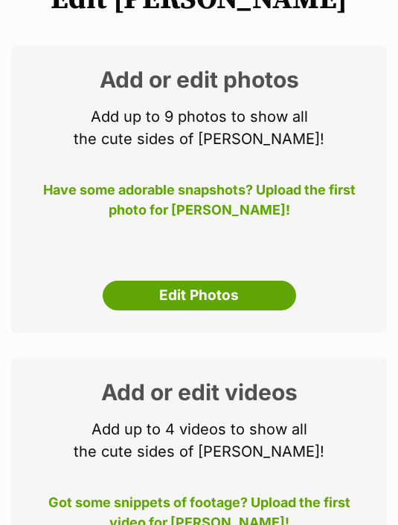
scroll to position [218, 0]
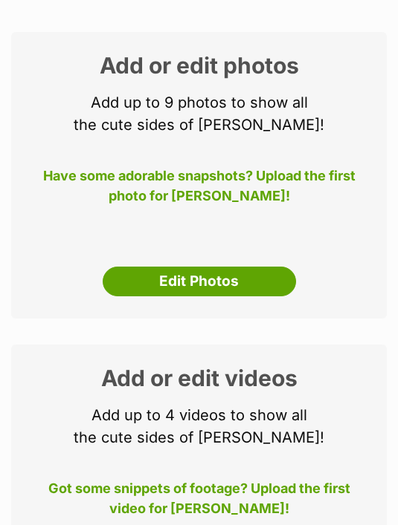
click at [62, 316] on div "Add or edit photos Add up to 9 photos to show all the cute sides of [PERSON_NAM…" at bounding box center [198, 175] width 375 height 287
click at [151, 278] on link "Edit Photos" at bounding box center [199, 282] width 193 height 30
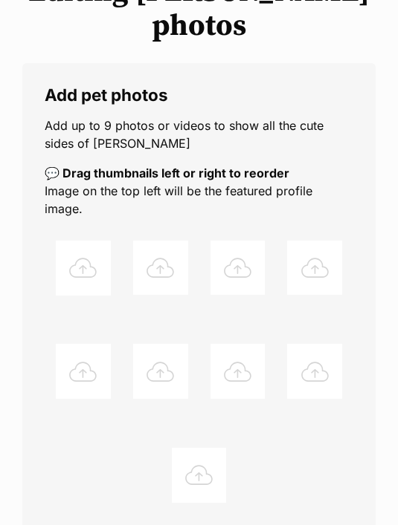
scroll to position [221, 0]
click at [80, 243] on div at bounding box center [83, 268] width 55 height 55
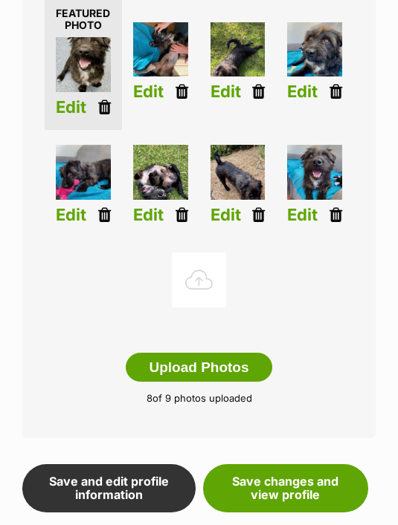
scroll to position [455, 0]
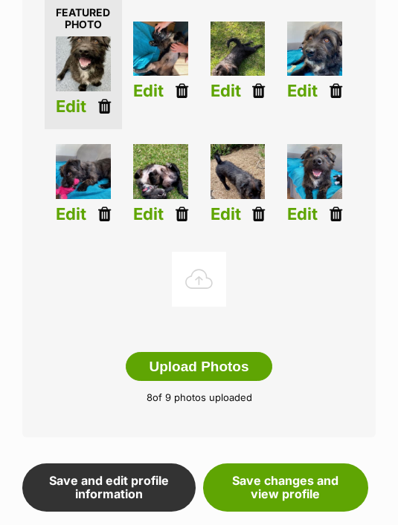
click at [266, 464] on link "Save changes and view profile" at bounding box center [285, 488] width 165 height 48
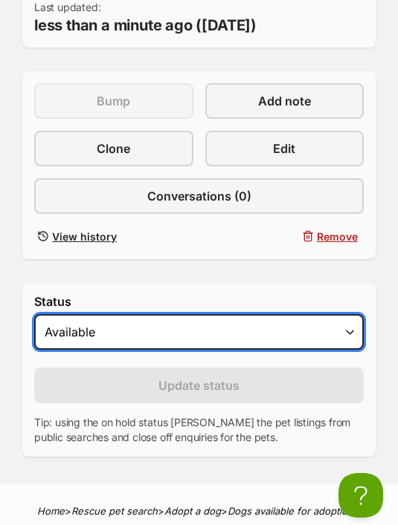
click at [65, 331] on select "Draft Available On hold Adopted" at bounding box center [198, 332] width 329 height 36
select select "on_hold"
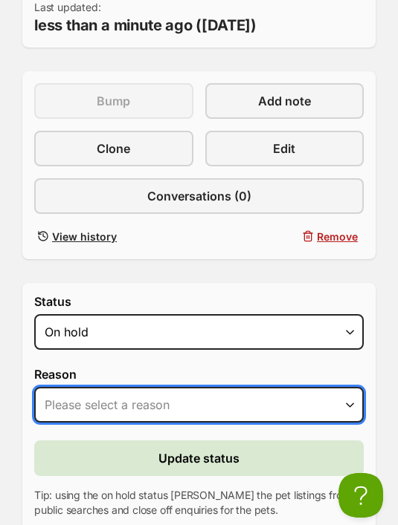
click at [79, 409] on select "Please select a reason Medical reasons Reviewing applications Adoption pending …" at bounding box center [198, 405] width 329 height 36
select select "reviewing_applications"
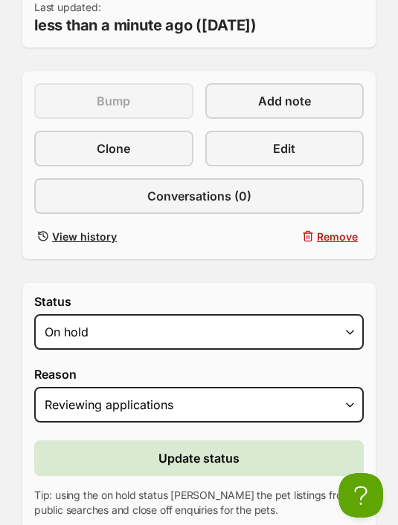
click at [177, 459] on span "Update status" at bounding box center [198, 459] width 81 height 18
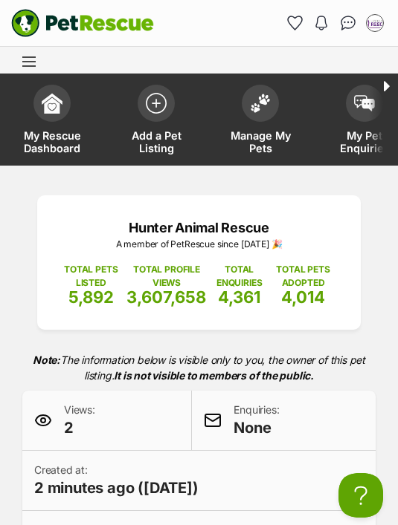
click at [262, 109] on img at bounding box center [260, 103] width 21 height 19
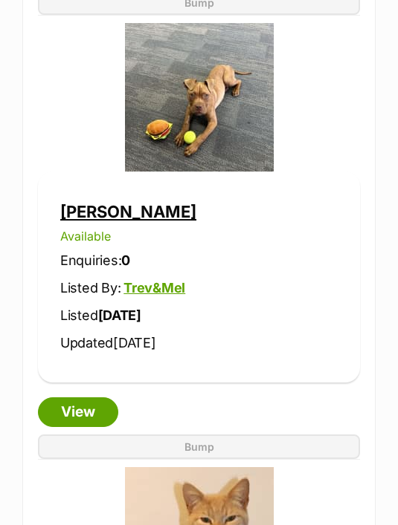
scroll to position [1621, 0]
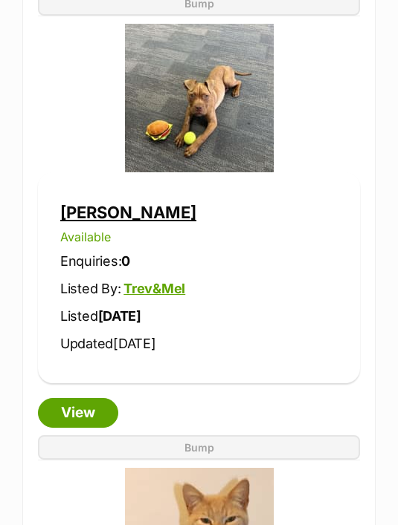
click at [76, 207] on link "[PERSON_NAME]" at bounding box center [128, 212] width 136 height 19
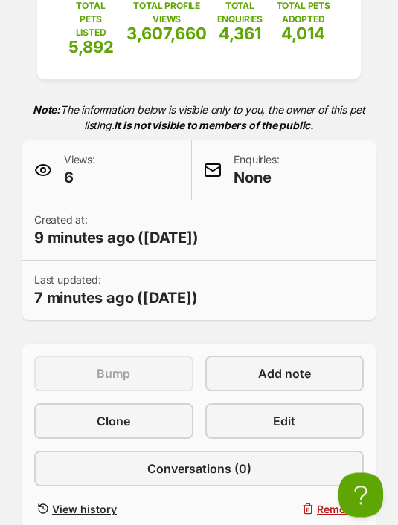
scroll to position [264, 0]
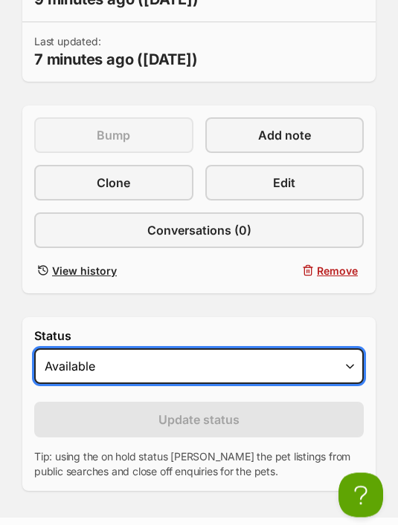
click at [74, 354] on select "Draft Available On hold Adopted" at bounding box center [198, 367] width 329 height 36
select select "on_hold"
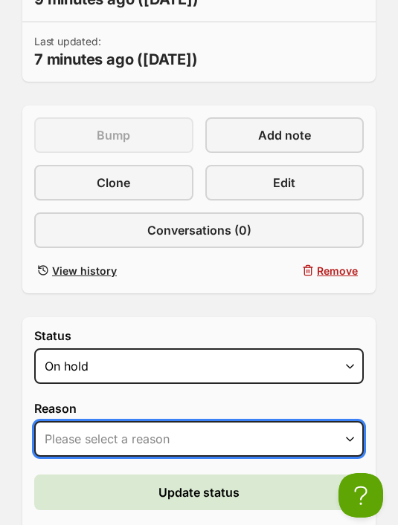
click at [109, 433] on select "Please select a reason Medical reasons Reviewing applications Adoption pending …" at bounding box center [198, 439] width 329 height 36
select select "reviewing_applications"
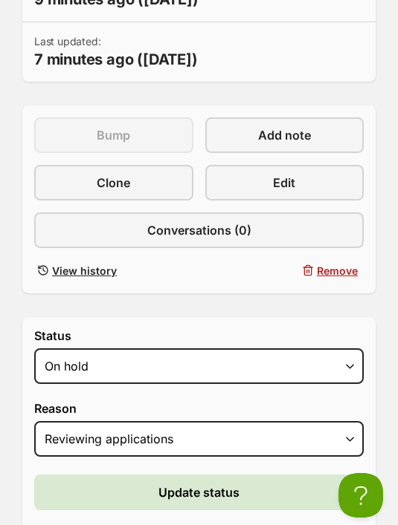
click at [96, 475] on button "Update status" at bounding box center [198, 493] width 329 height 36
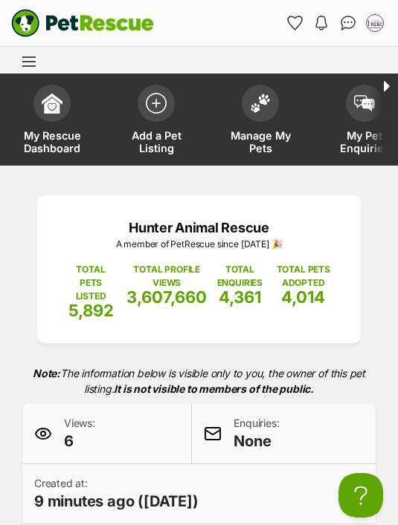
click at [263, 103] on img at bounding box center [260, 103] width 21 height 19
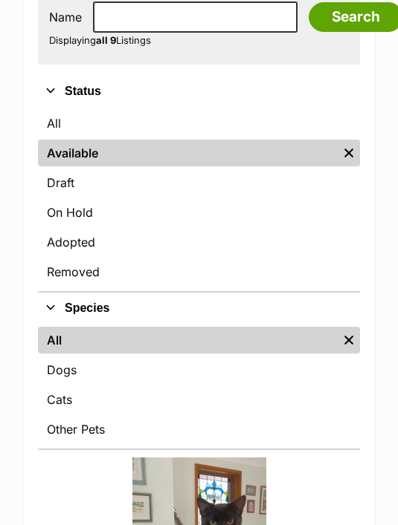
scroll to position [313, 0]
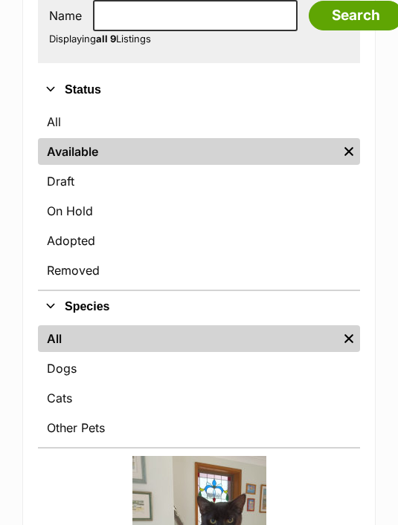
click at [51, 366] on link "Dogs" at bounding box center [199, 369] width 322 height 27
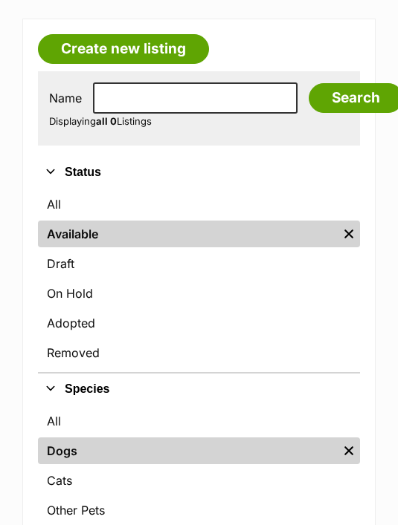
scroll to position [231, 0]
